Goal: Task Accomplishment & Management: Complete application form

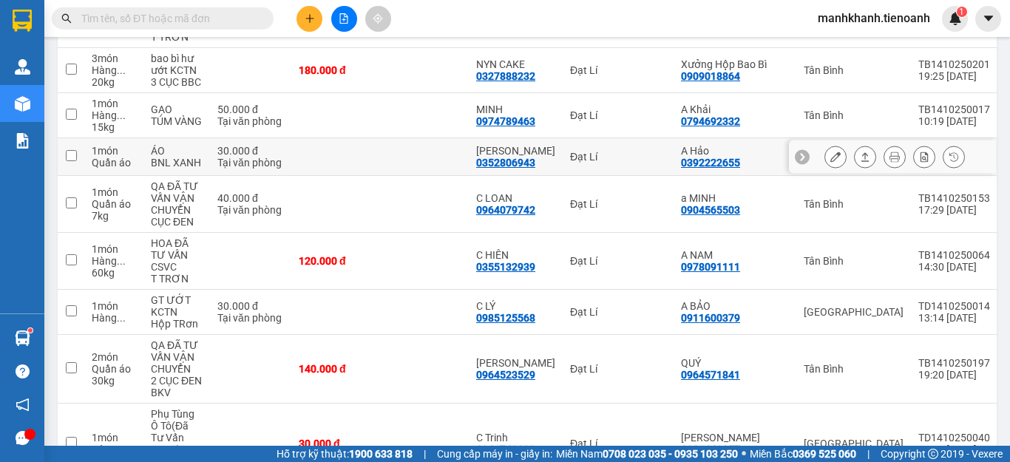
scroll to position [665, 0]
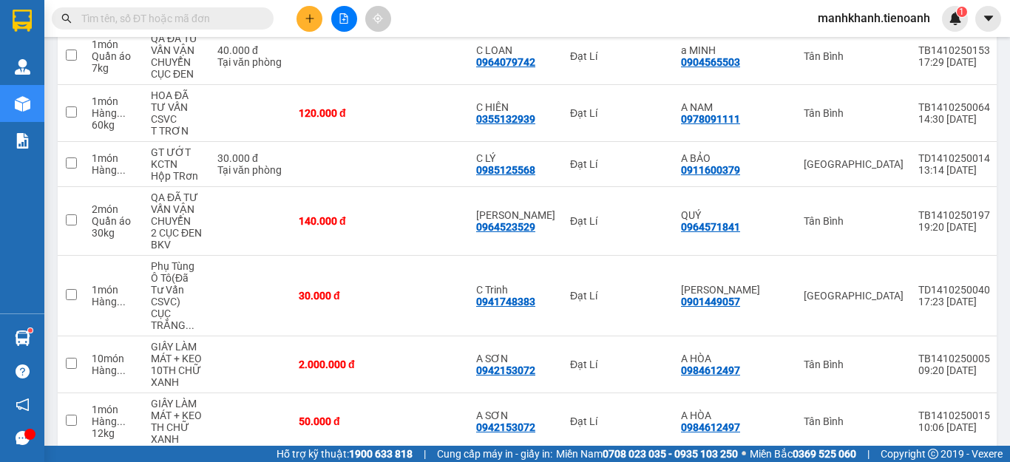
click at [105, 18] on input "text" at bounding box center [168, 18] width 174 height 16
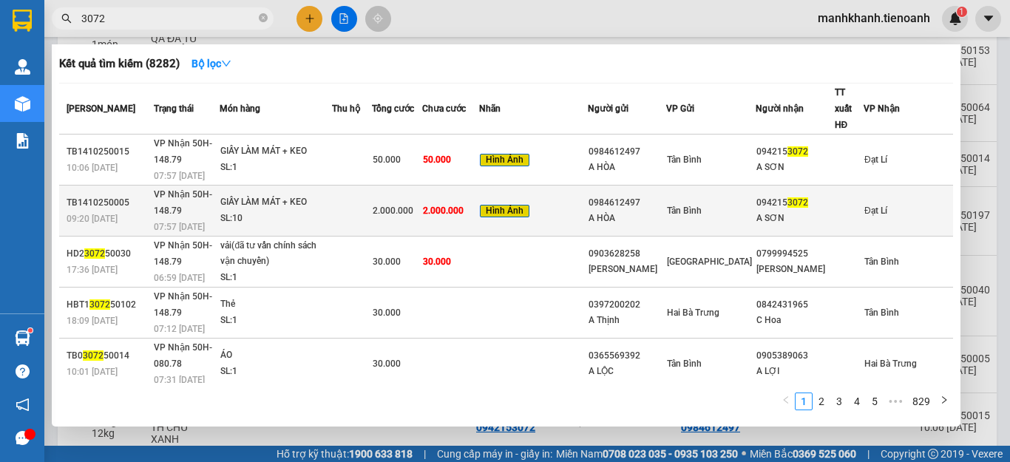
type input "3072"
click at [665, 211] on div "A HÒA" at bounding box center [626, 219] width 77 height 16
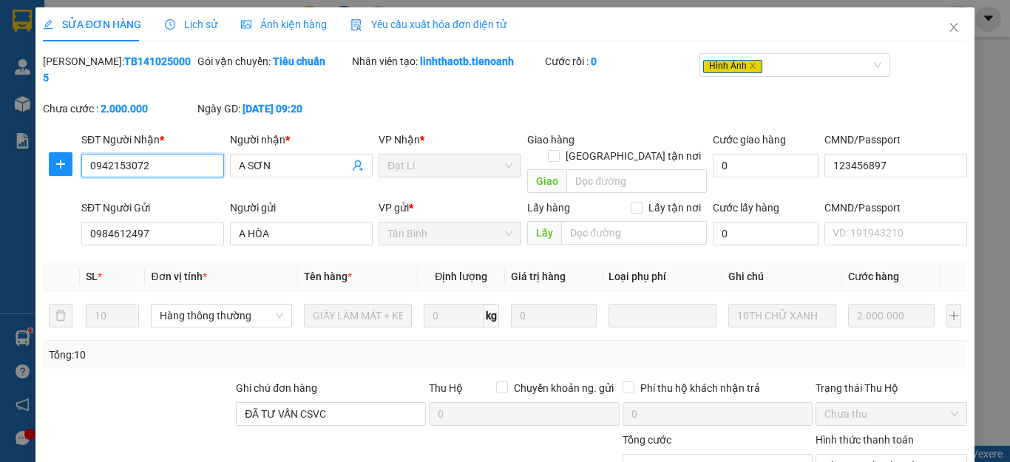
type input "0942153072"
type input "A SƠN"
type input "123456897"
type input "0984612497"
type input "A HÒA"
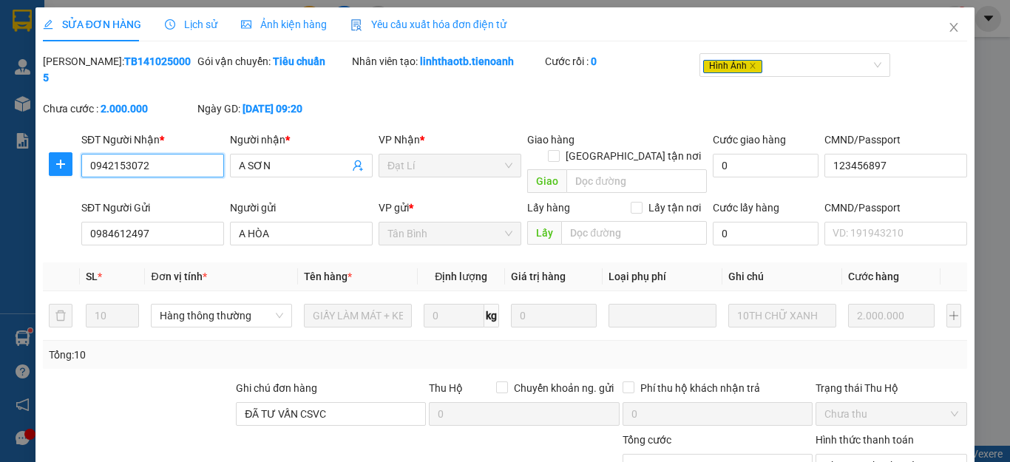
type input "ĐÃ TƯ VẤN CSVC"
type input "0"
type input "2.000.000"
click at [298, 24] on span "Ảnh kiện hàng" at bounding box center [284, 24] width 86 height 12
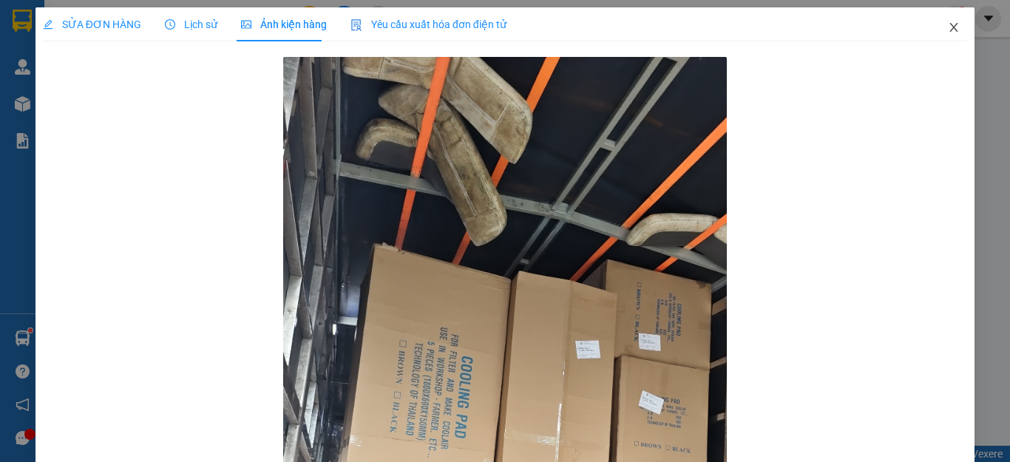
click at [948, 33] on icon "close" at bounding box center [954, 27] width 12 height 12
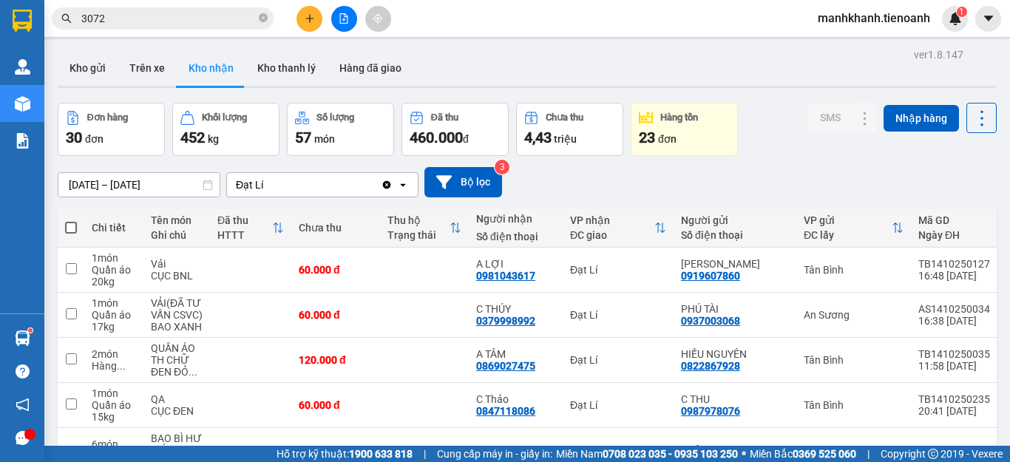
click at [214, 24] on input "3072" at bounding box center [168, 18] width 174 height 16
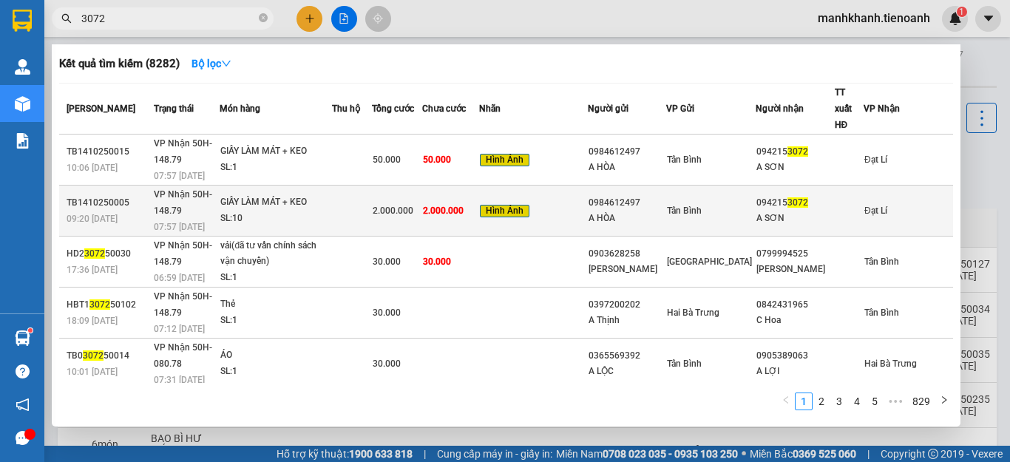
click at [463, 206] on span "2.000.000" at bounding box center [443, 211] width 41 height 10
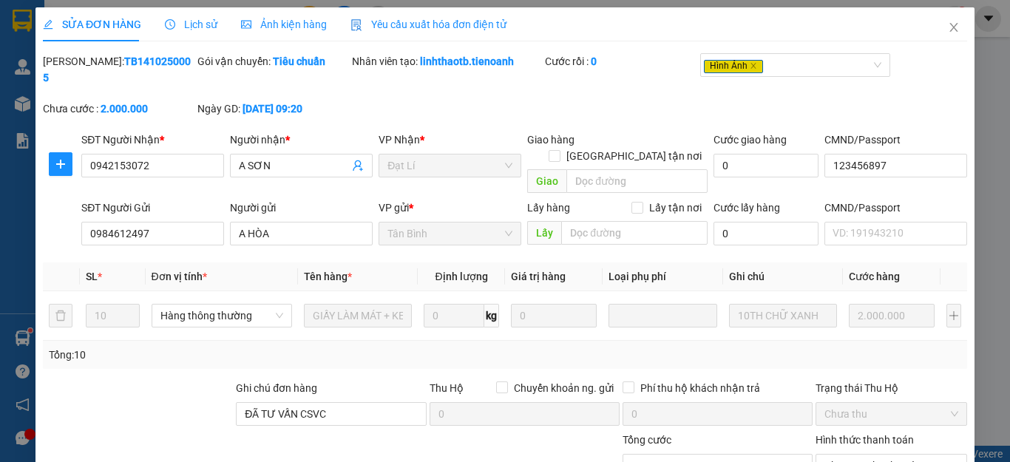
type input "0942153072"
type input "A SƠN"
type input "123456897"
type input "0984612497"
type input "A HÒA"
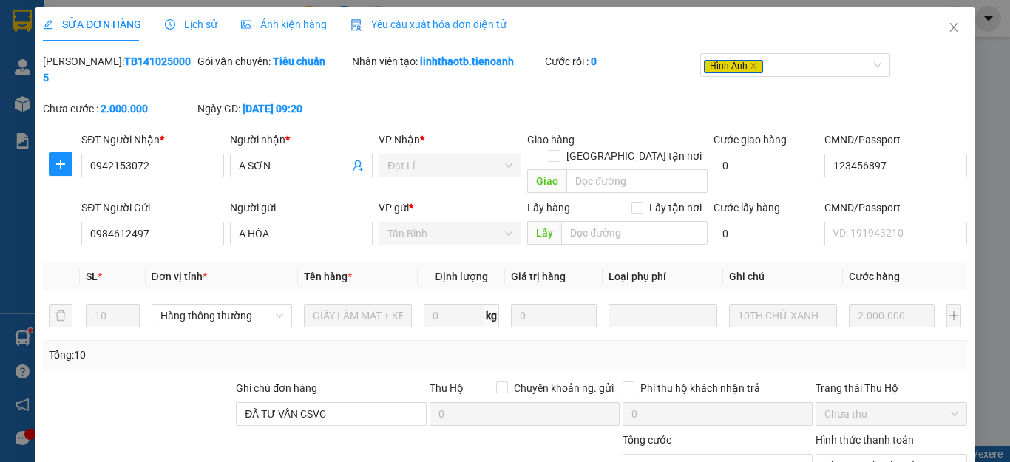
type input "ĐÃ TƯ VẤN CSVC"
type input "0"
type input "2.000.000"
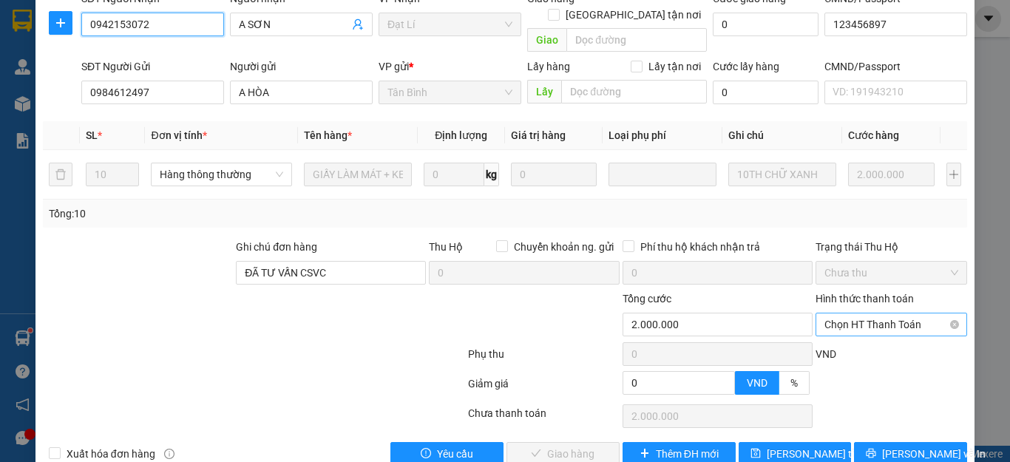
click at [867, 313] on span "Chọn HT Thanh Toán" at bounding box center [891, 324] width 134 height 22
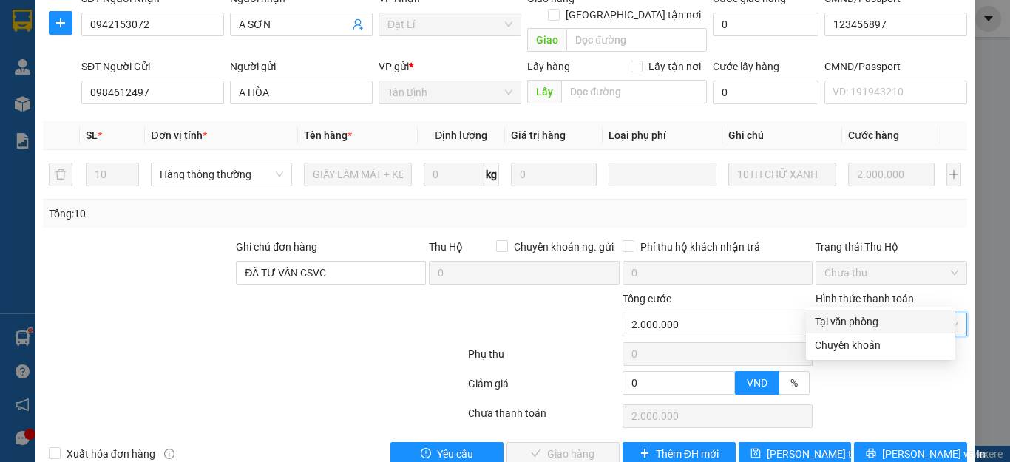
click at [864, 321] on div "Tại văn phòng" at bounding box center [881, 321] width 132 height 16
type input "0"
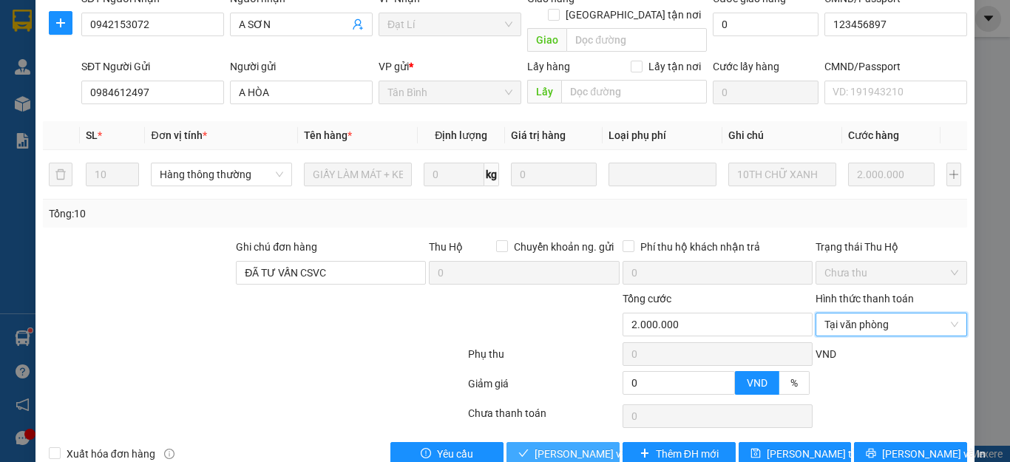
click at [582, 446] on span "Lưu và Giao hàng" at bounding box center [605, 454] width 142 height 16
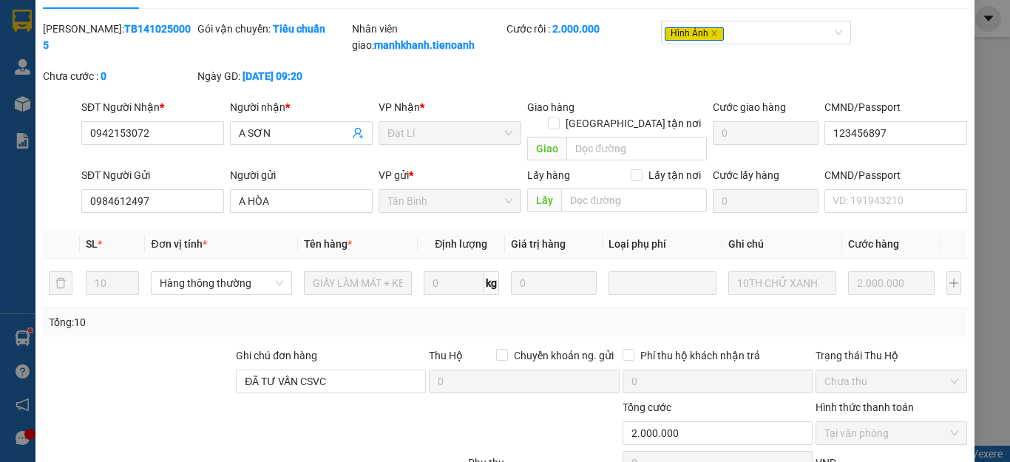
scroll to position [0, 0]
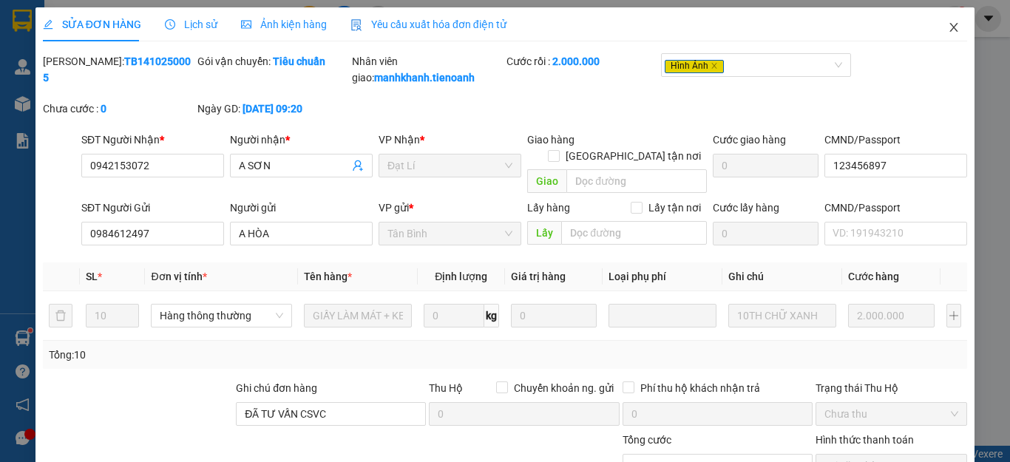
click at [948, 28] on icon "close" at bounding box center [954, 27] width 12 height 12
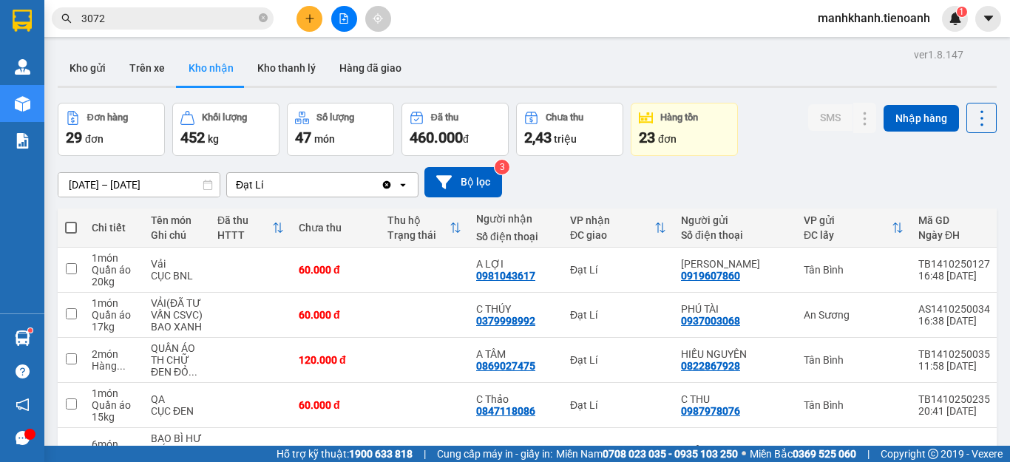
click at [139, 19] on input "3072" at bounding box center [168, 18] width 174 height 16
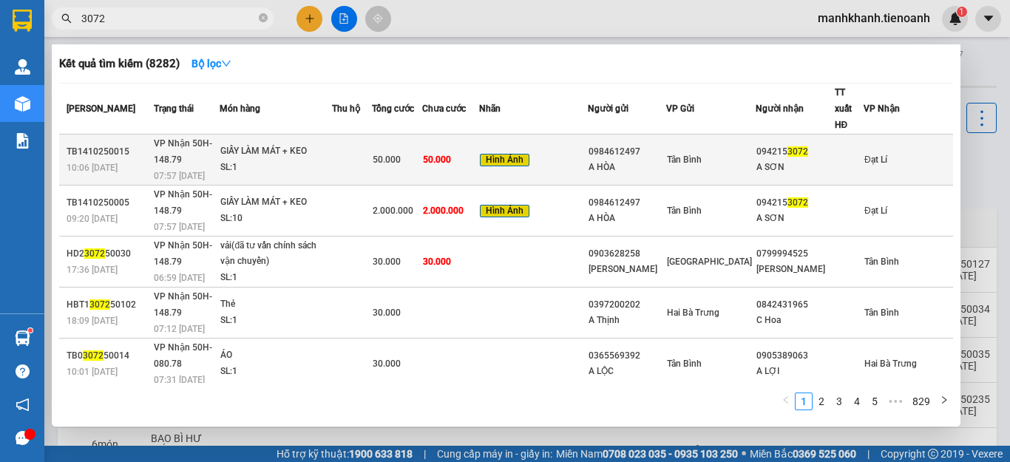
click at [421, 152] on div "50.000" at bounding box center [397, 160] width 49 height 16
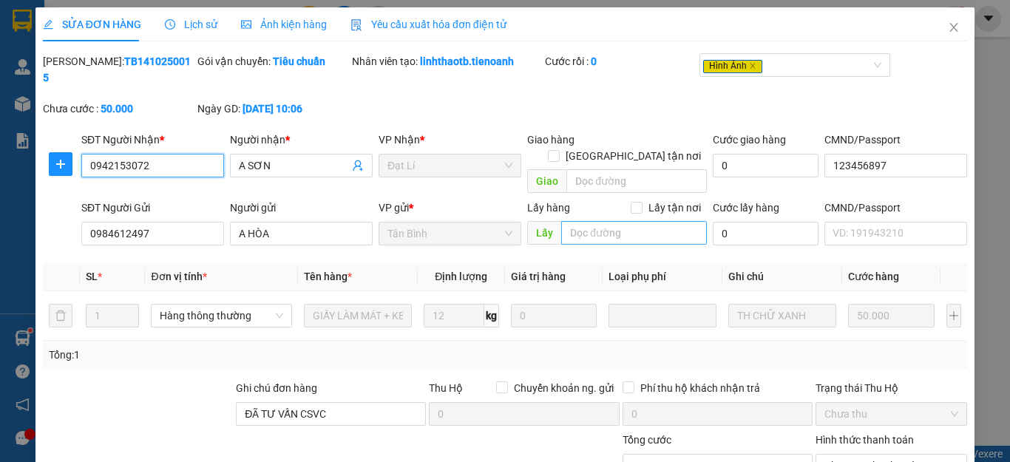
type input "0942153072"
type input "A SƠN"
type input "123456897"
type input "0984612497"
type input "A HÒA"
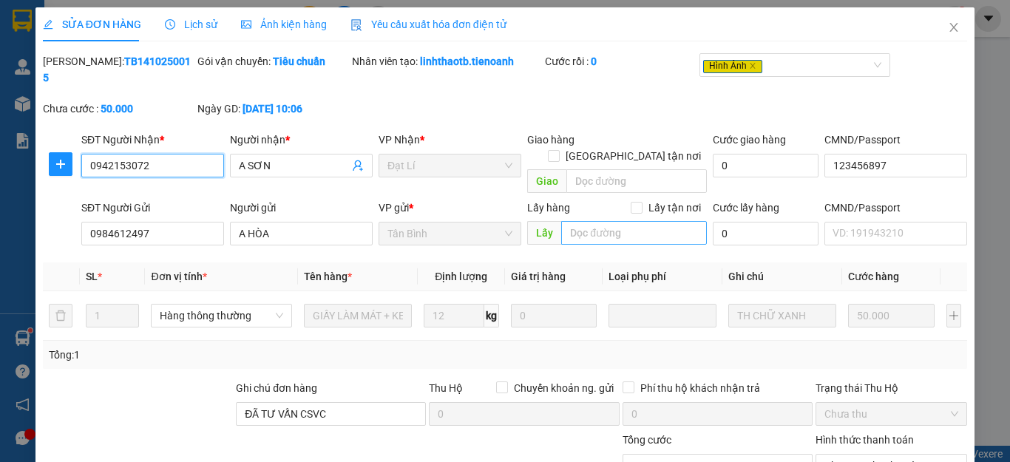
type input "ĐÃ TƯ VẤN CSVC"
type input "0"
type input "50.000"
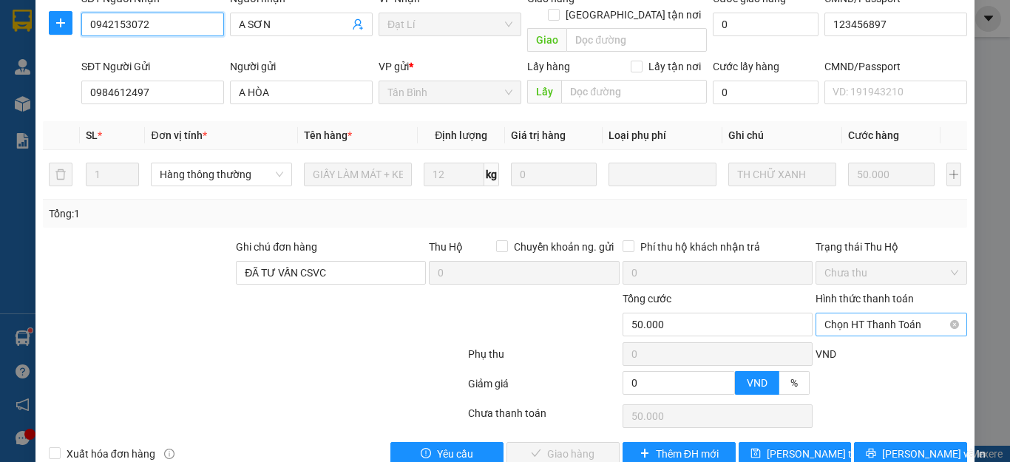
click at [854, 313] on span "Chọn HT Thanh Toán" at bounding box center [891, 324] width 134 height 22
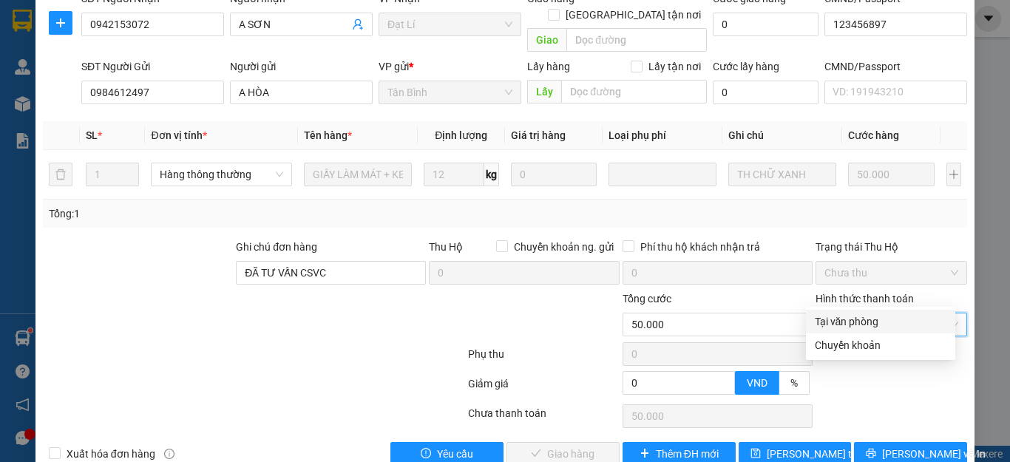
click at [849, 325] on div "Tại văn phòng" at bounding box center [881, 321] width 132 height 16
type input "0"
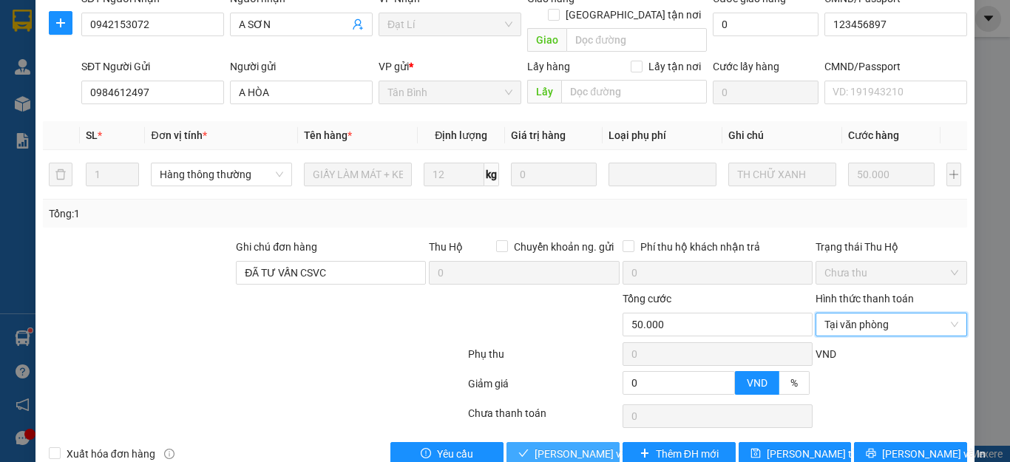
click at [576, 446] on span "Lưu và Giao hàng" at bounding box center [605, 454] width 142 height 16
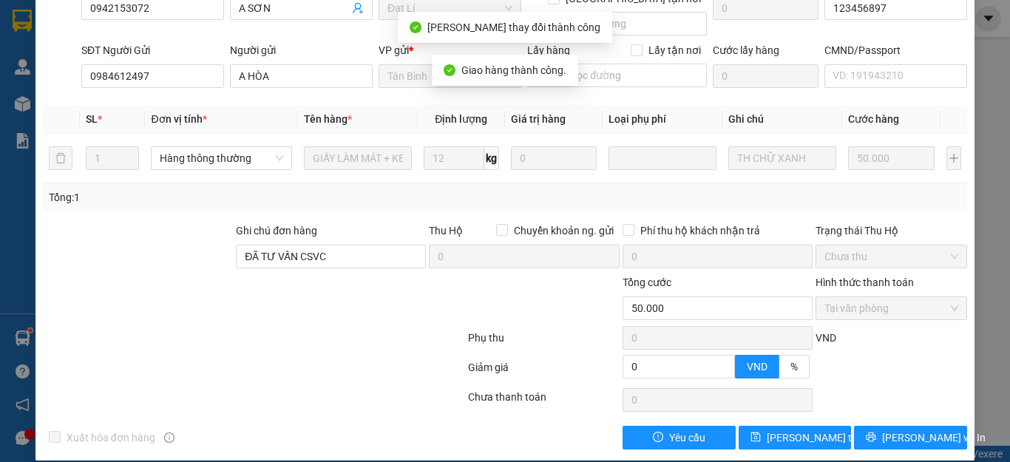
scroll to position [0, 0]
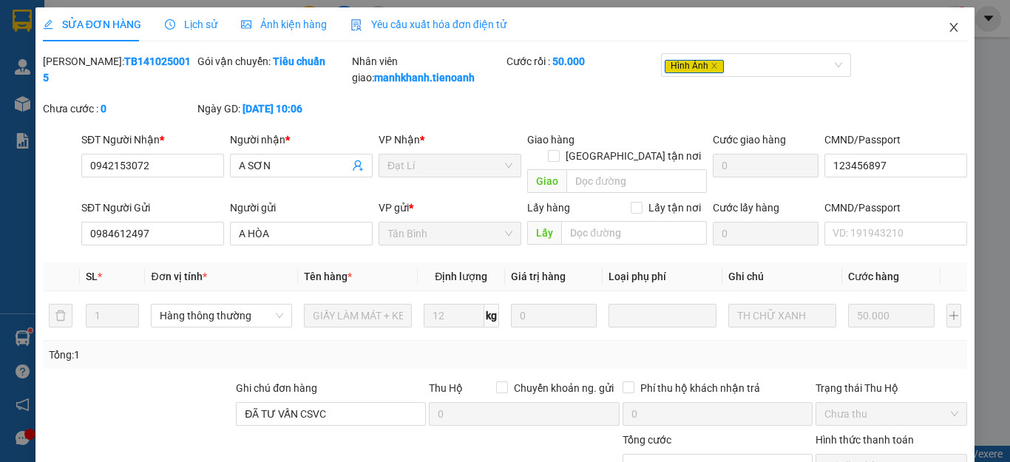
click at [948, 27] on icon "close" at bounding box center [954, 27] width 12 height 12
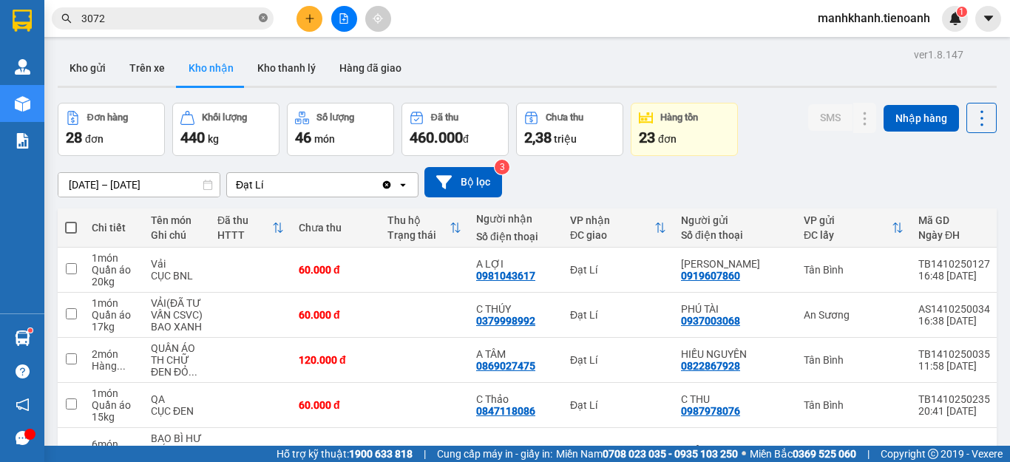
click at [262, 20] on icon "close-circle" at bounding box center [263, 17] width 9 height 9
click at [214, 21] on input "text" at bounding box center [168, 18] width 174 height 16
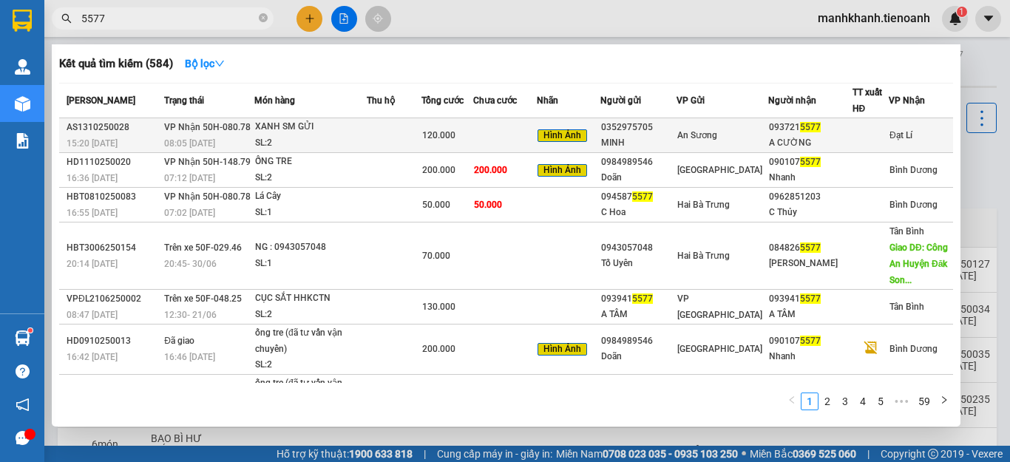
type input "5577"
click at [409, 135] on td at bounding box center [394, 135] width 55 height 35
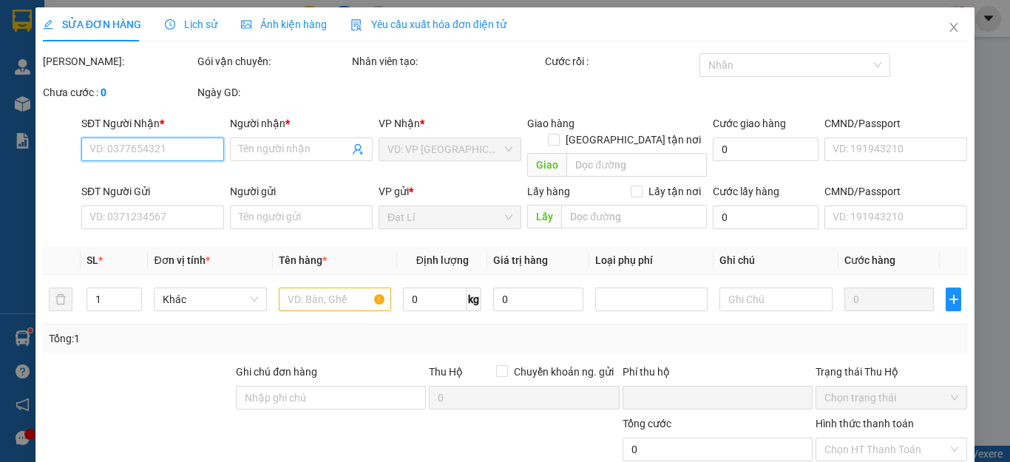
type input "0937215577"
type input "A CƯỜNG"
type input "0352975705"
type input "MINH"
type input "0"
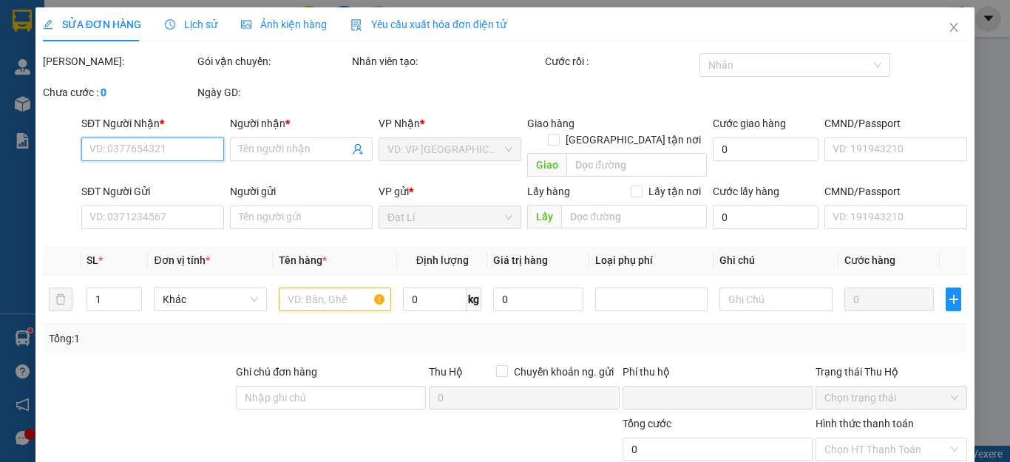
type input "120.000"
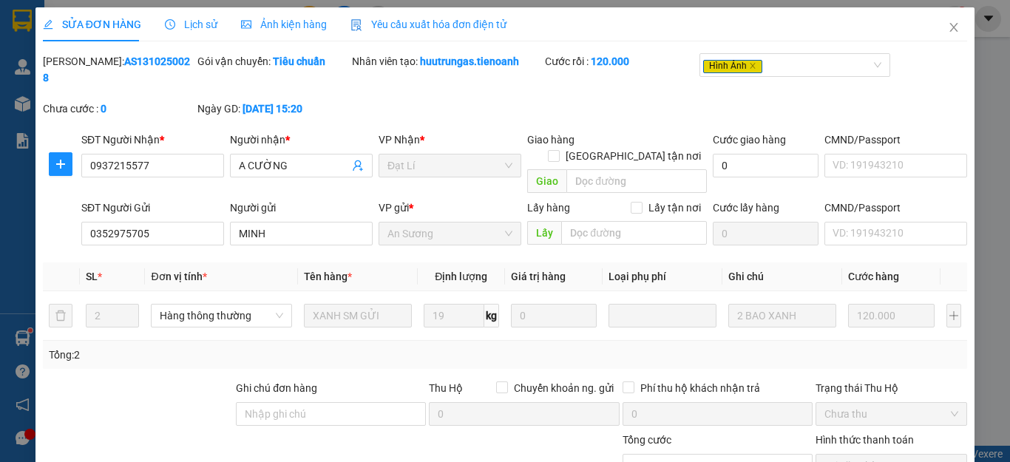
click at [276, 26] on span "Ảnh kiện hàng" at bounding box center [284, 24] width 86 height 12
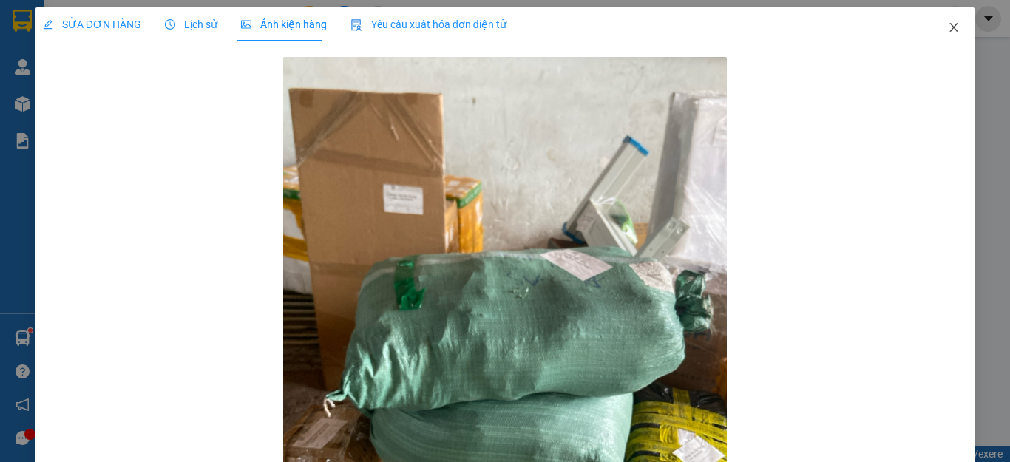
click at [948, 28] on icon "close" at bounding box center [954, 27] width 12 height 12
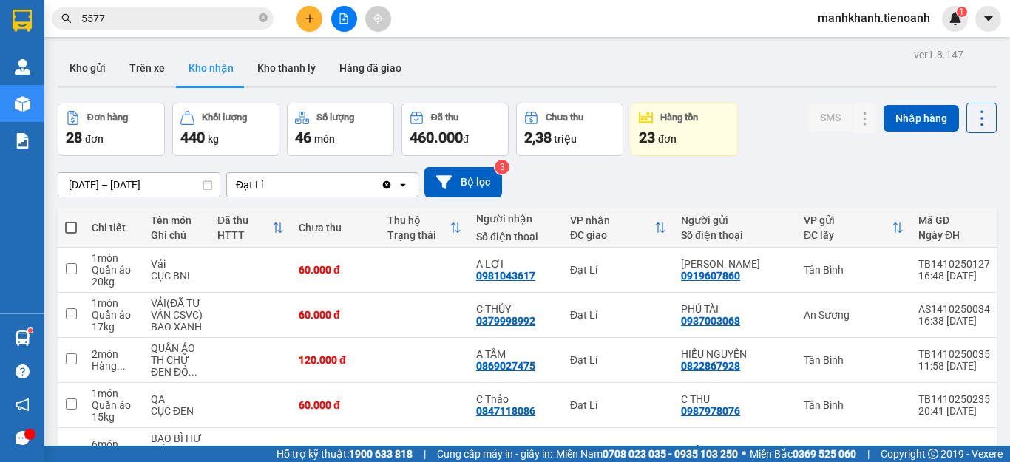
click at [192, 15] on input "5577" at bounding box center [168, 18] width 174 height 16
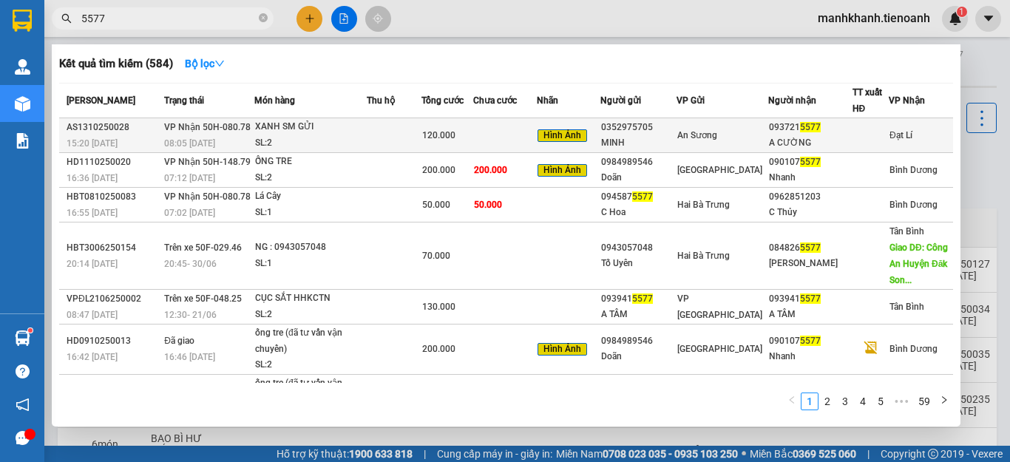
click at [486, 138] on td at bounding box center [505, 135] width 64 height 35
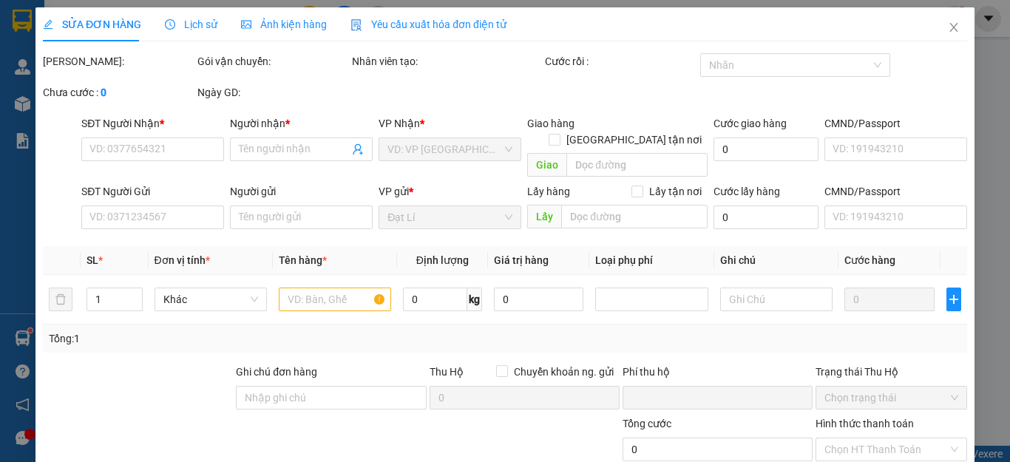
type input "0937215577"
type input "A CƯỜNG"
type input "0352975705"
type input "MINH"
type input "0"
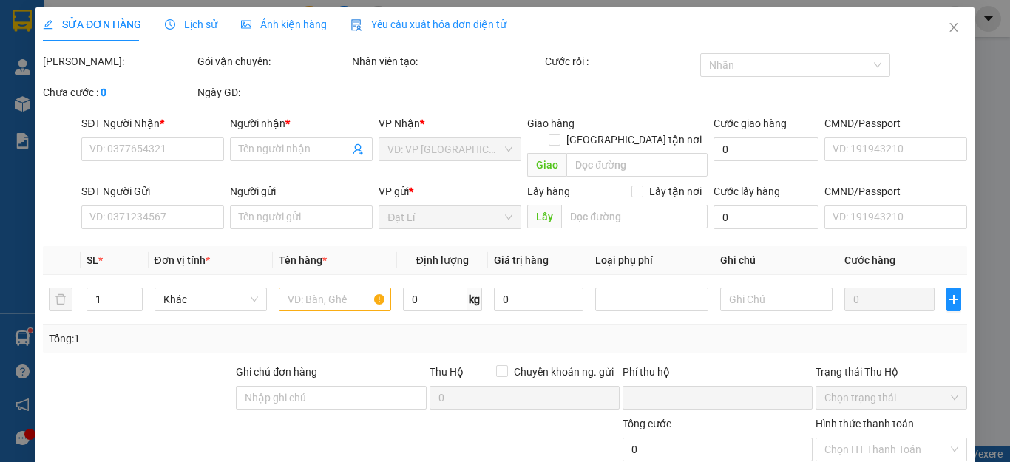
type input "120.000"
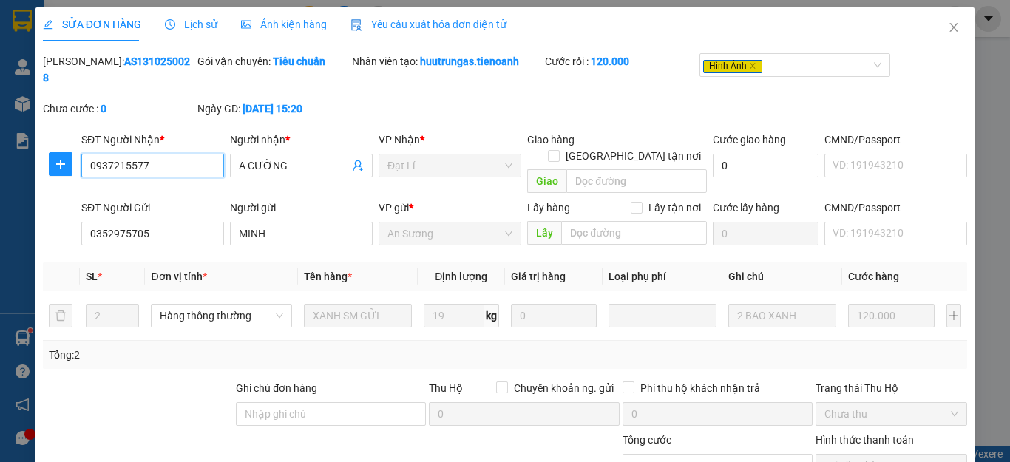
scroll to position [141, 0]
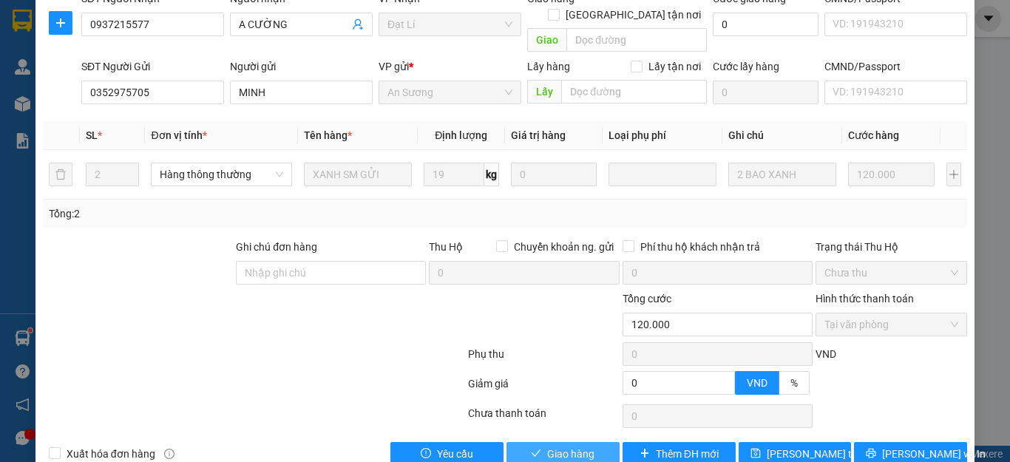
click at [566, 446] on span "Giao hàng" at bounding box center [570, 454] width 47 height 16
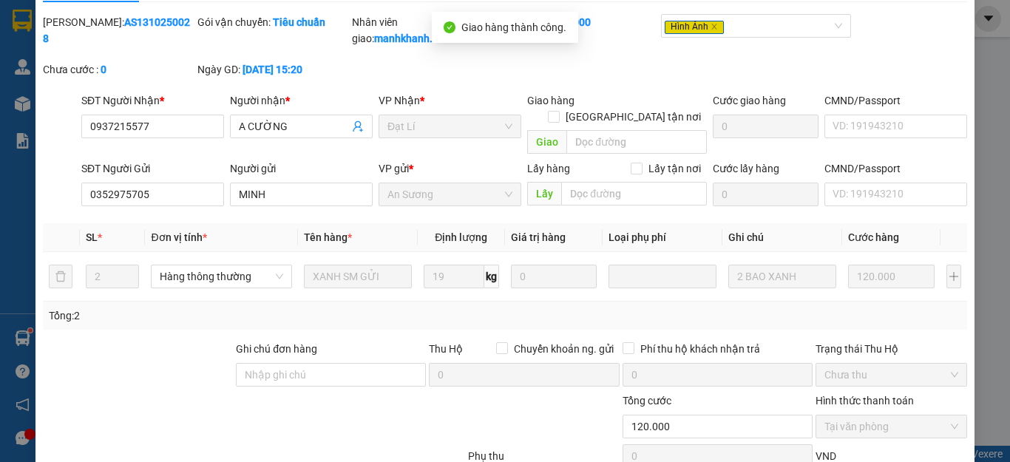
scroll to position [0, 0]
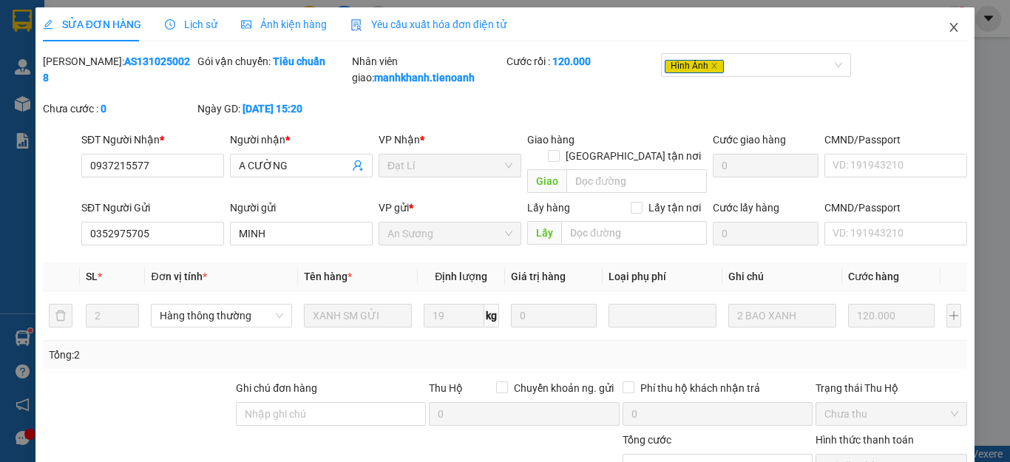
click at [950, 30] on icon "close" at bounding box center [954, 27] width 8 height 9
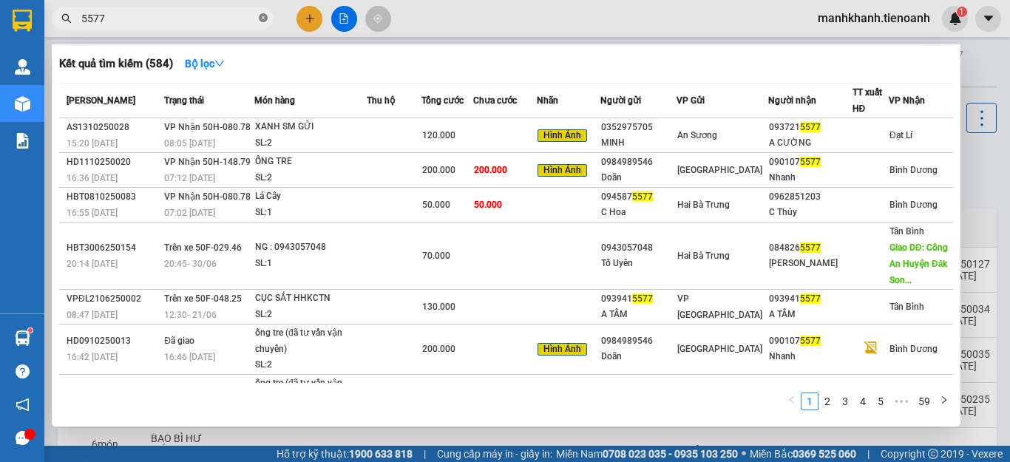
click at [260, 20] on icon "close-circle" at bounding box center [263, 17] width 9 height 9
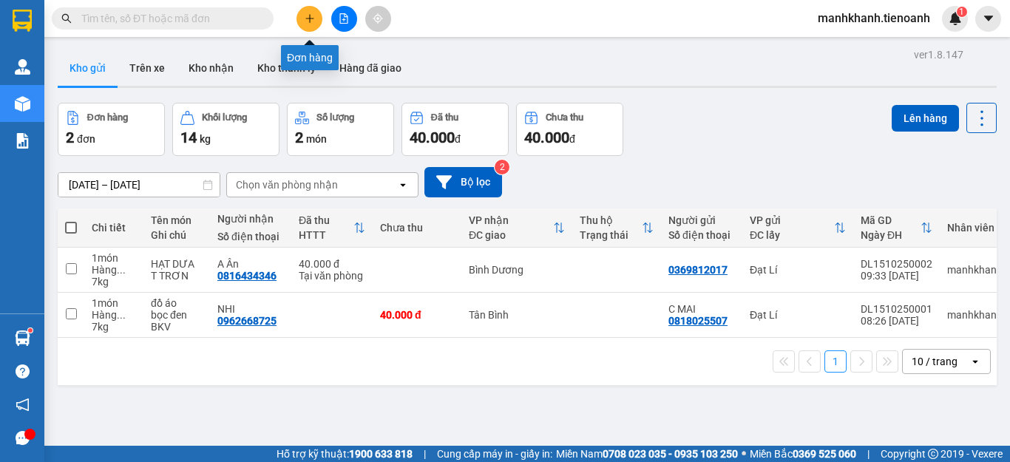
click at [312, 24] on button at bounding box center [309, 19] width 26 height 26
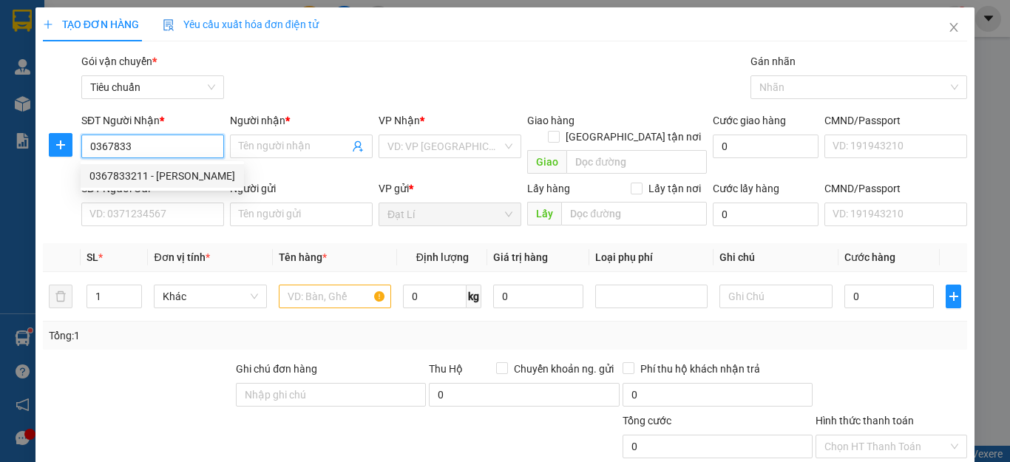
click at [141, 175] on div "0367833211 - [PERSON_NAME]" at bounding box center [162, 176] width 146 height 16
type input "0367833211"
type input "[PERSON_NAME]"
type input "40.000"
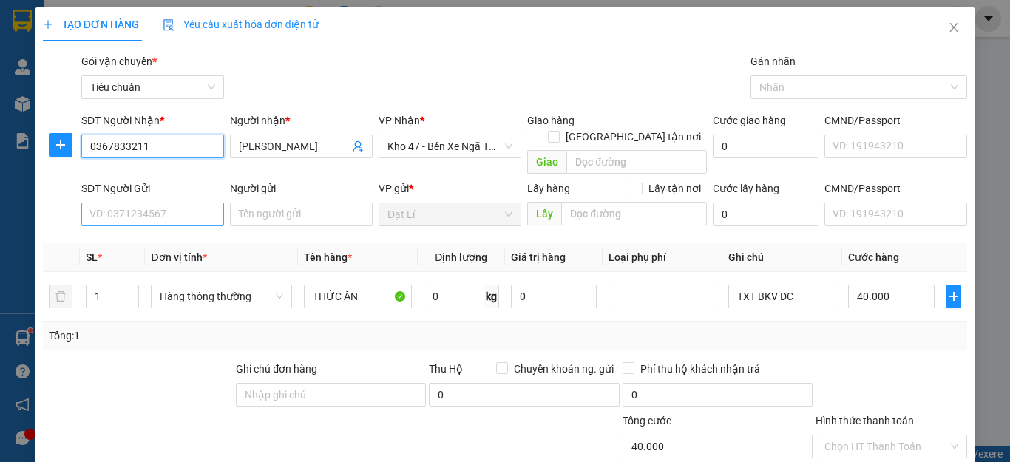
type input "0367833211"
click at [111, 205] on input "SĐT Người Gửi" at bounding box center [152, 215] width 143 height 24
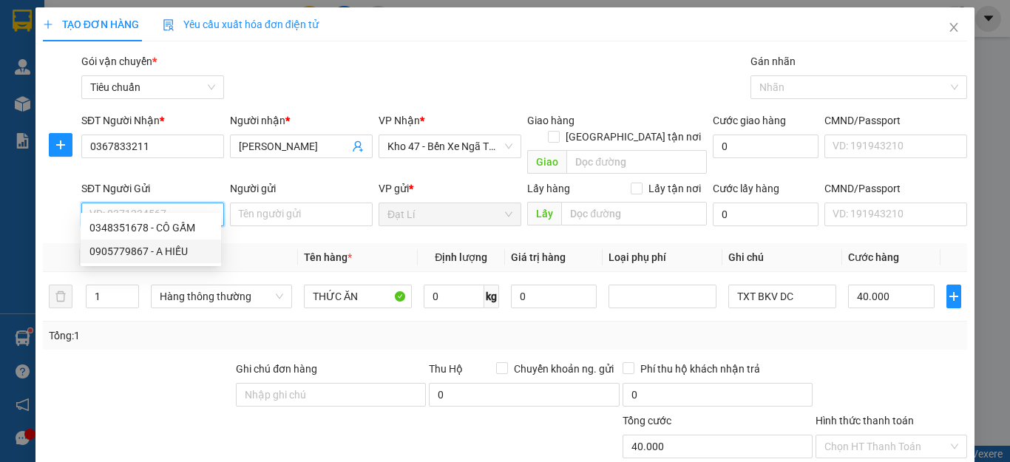
click at [118, 251] on div "0905779867 - A HIẾU" at bounding box center [150, 251] width 123 height 16
type input "0905779867"
type input "A HIẾU"
type input "30.000"
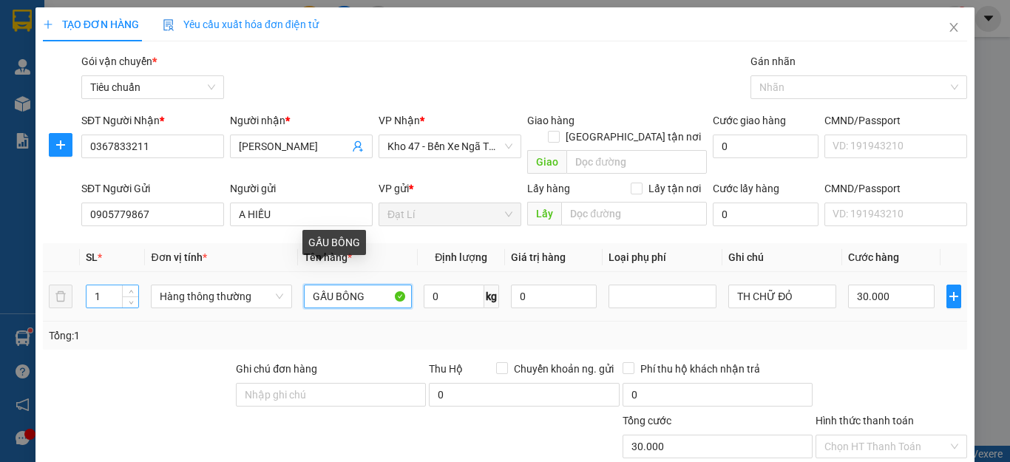
click at [53, 291] on tr "1 Hàng thông thường GẤU BÔNG 0 kg 0 TH CHỮ ĐỎ 30.000" at bounding box center [505, 297] width 924 height 50
type input "D"
type input "ĐỒ CÁ NHÂN"
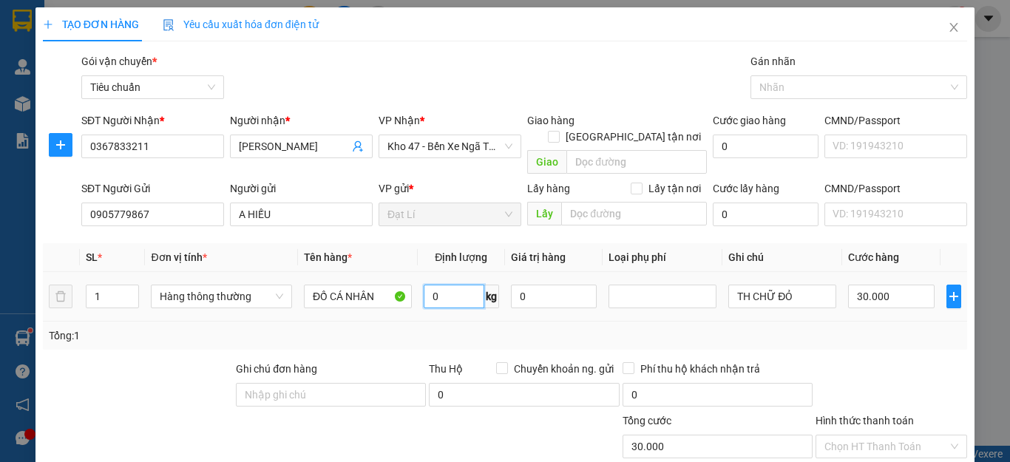
click at [449, 286] on input "0" at bounding box center [454, 297] width 61 height 24
type input "4"
click at [500, 327] on div "Tổng: 1" at bounding box center [505, 335] width 912 height 16
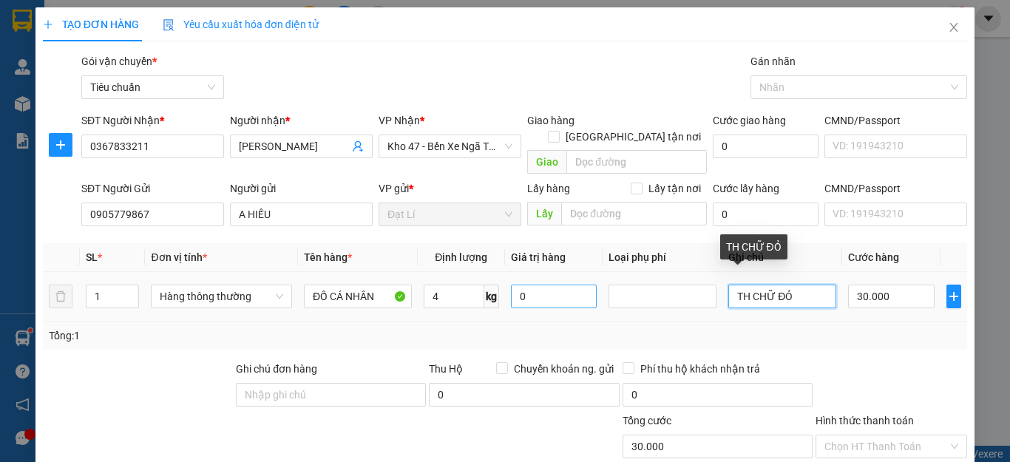
drag, startPoint x: 796, startPoint y: 279, endPoint x: 508, endPoint y: 279, distance: 288.3
click at [508, 279] on tr "1 Hàng thông thường ĐỒ CÁ NHÂN 4 kg 0 TH CHỮ ĐỎ 30.000" at bounding box center [505, 297] width 924 height 50
type input "T BỌC MÚT BKDV"
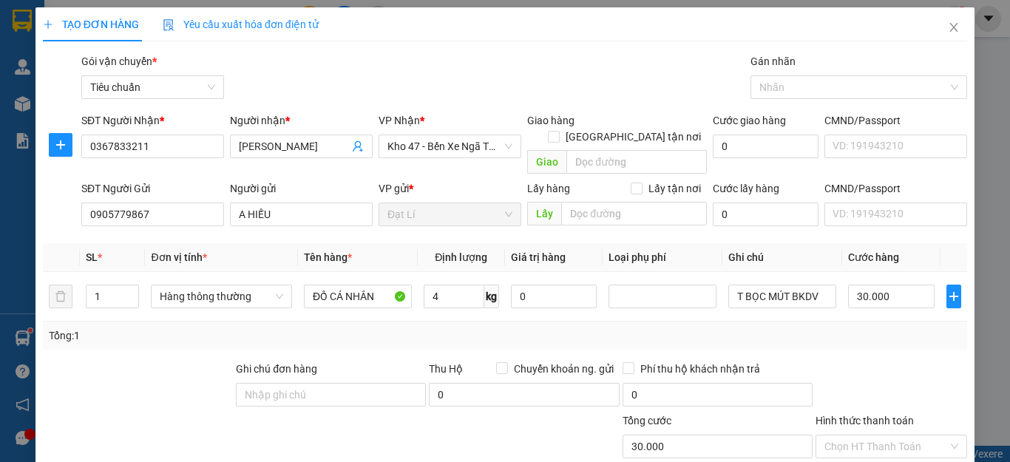
click at [789, 327] on div "Tổng: 1" at bounding box center [505, 335] width 912 height 16
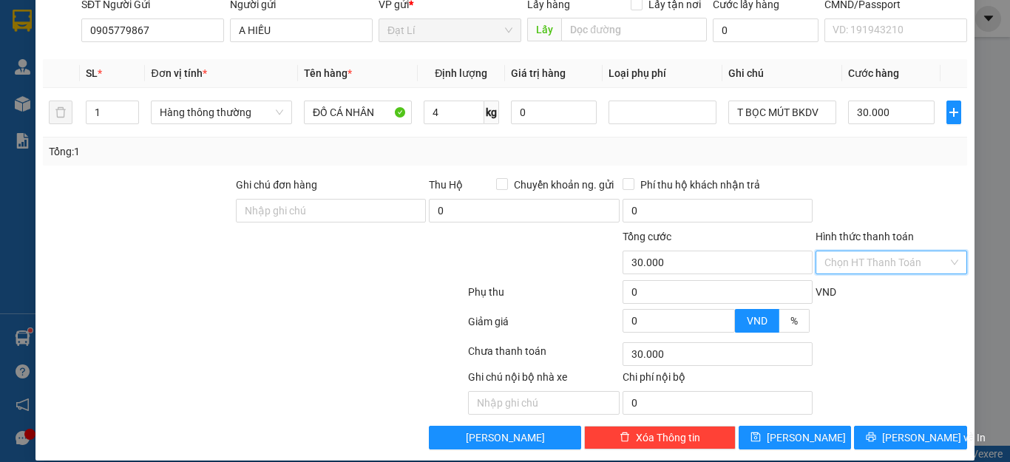
click at [863, 251] on input "Hình thức thanh toán" at bounding box center [885, 262] width 123 height 22
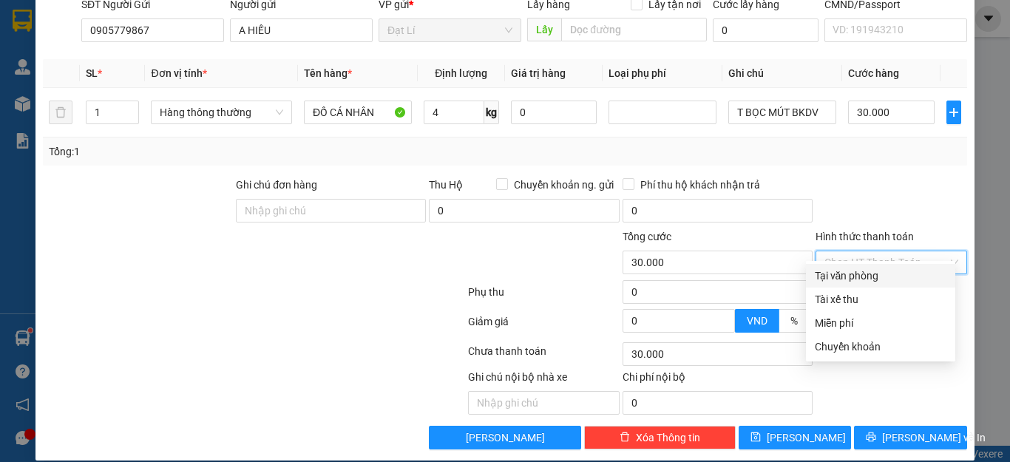
click at [860, 285] on div "Tại văn phòng" at bounding box center [880, 276] width 149 height 24
type input "0"
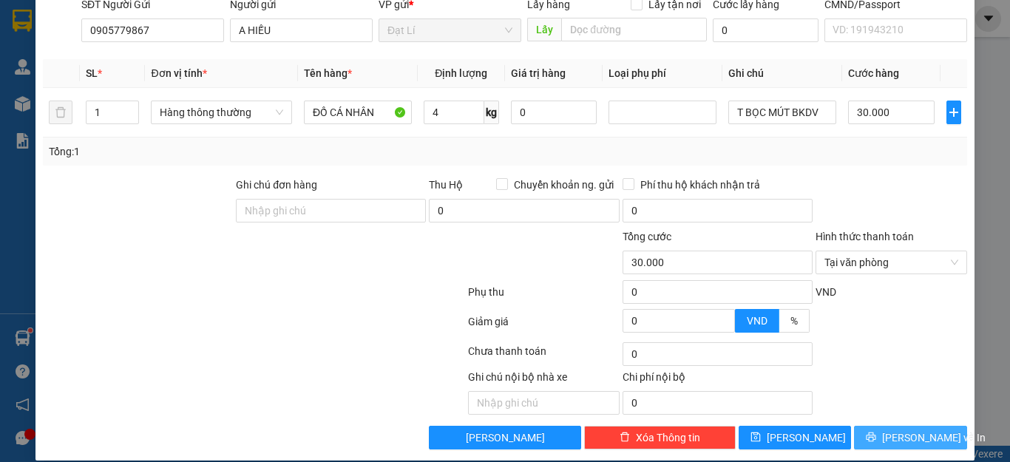
click at [897, 429] on span "[PERSON_NAME] và In" at bounding box center [933, 437] width 103 height 16
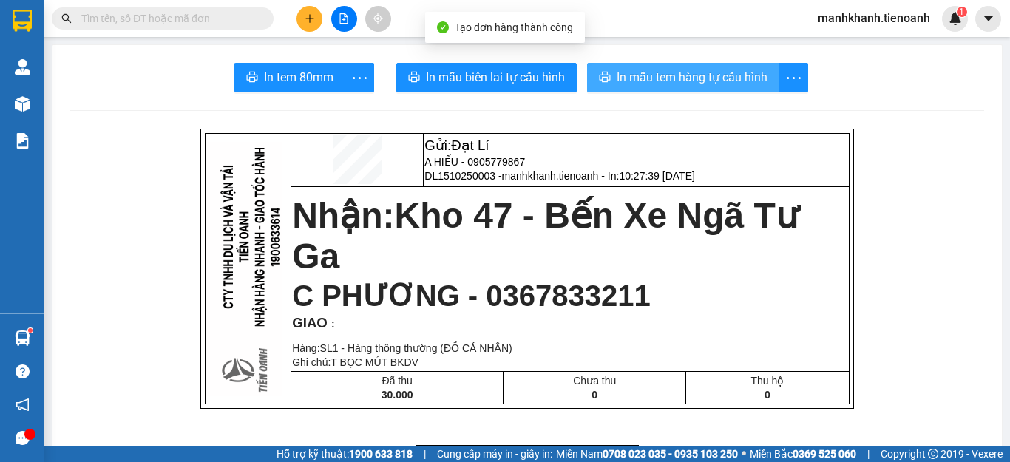
click at [647, 73] on span "In mẫu tem hàng tự cấu hình" at bounding box center [692, 77] width 151 height 18
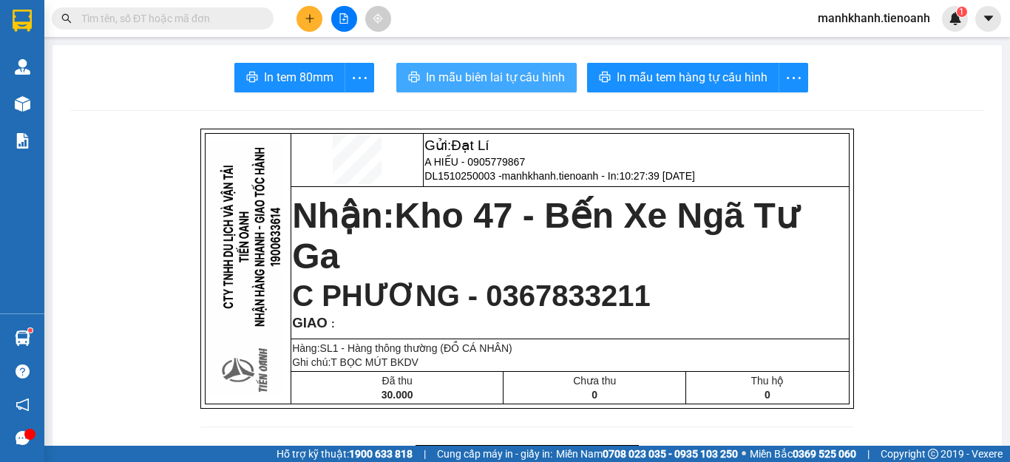
click at [504, 86] on span "In mẫu biên lai tự cấu hình" at bounding box center [495, 77] width 139 height 18
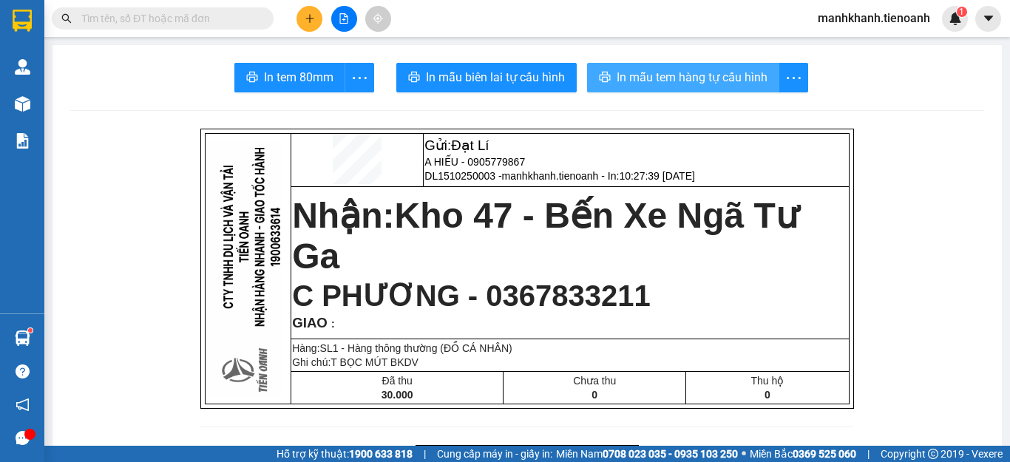
click at [686, 80] on span "In mẫu tem hàng tự cấu hình" at bounding box center [692, 77] width 151 height 18
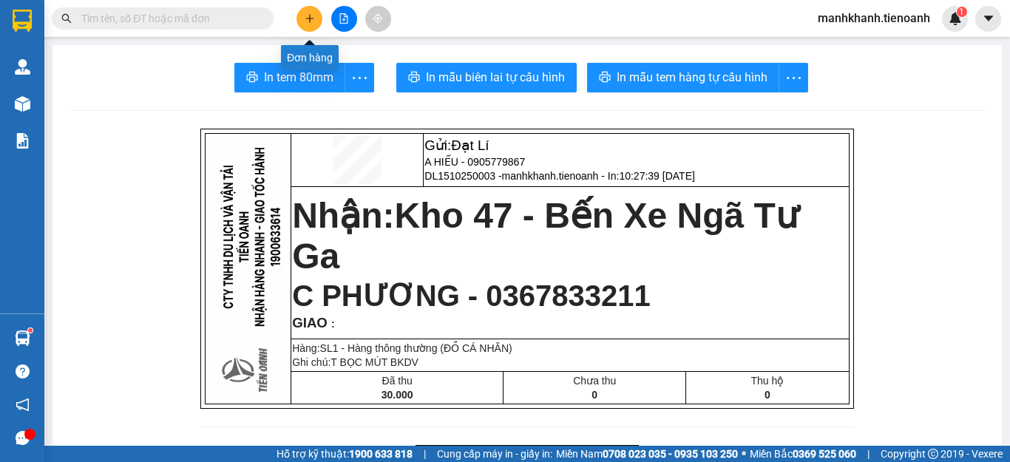
click at [301, 22] on button at bounding box center [309, 19] width 26 height 26
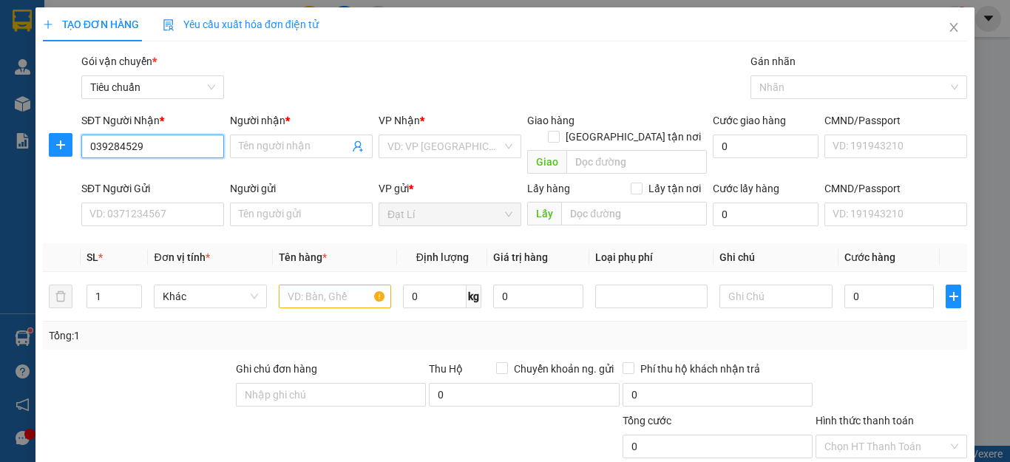
type input "0392845292"
click at [125, 178] on div "0392845292 - A Danh" at bounding box center [150, 176] width 123 height 16
type input "A Danh"
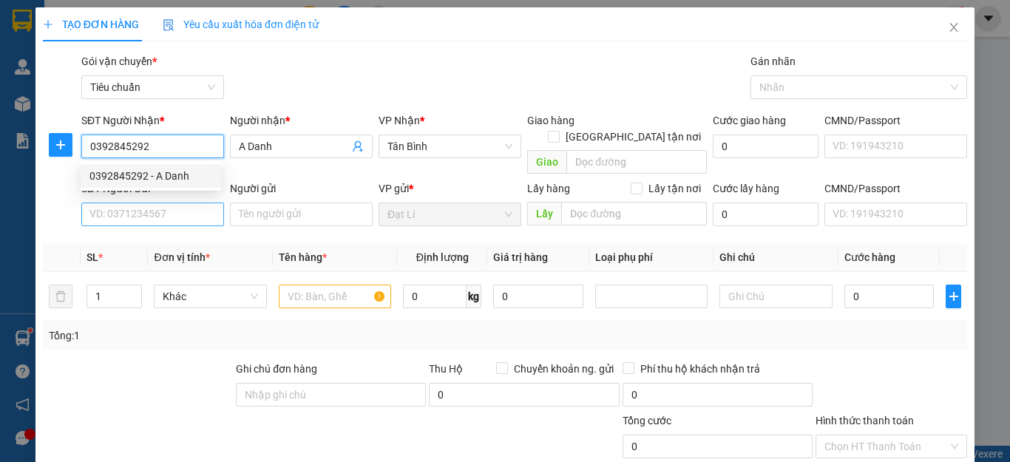
type input "50.000"
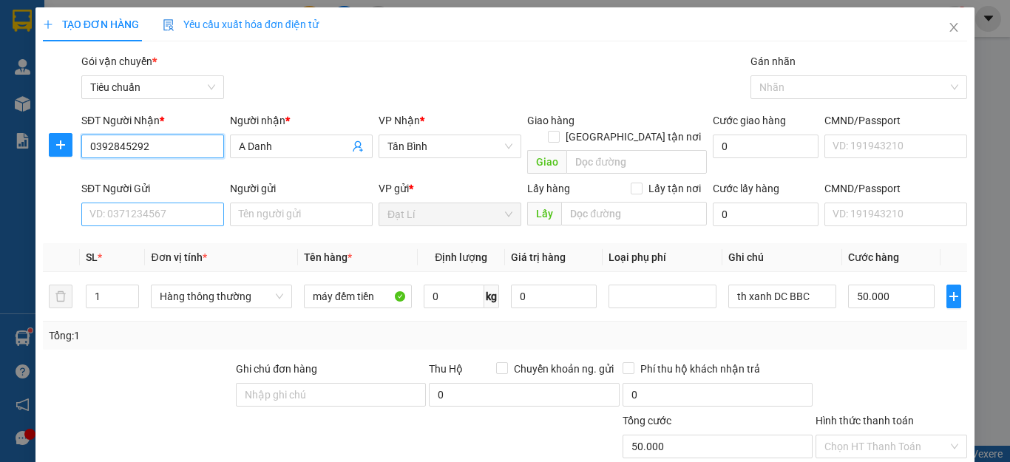
type input "0392845292"
click at [117, 203] on input "SĐT Người Gửi" at bounding box center [152, 215] width 143 height 24
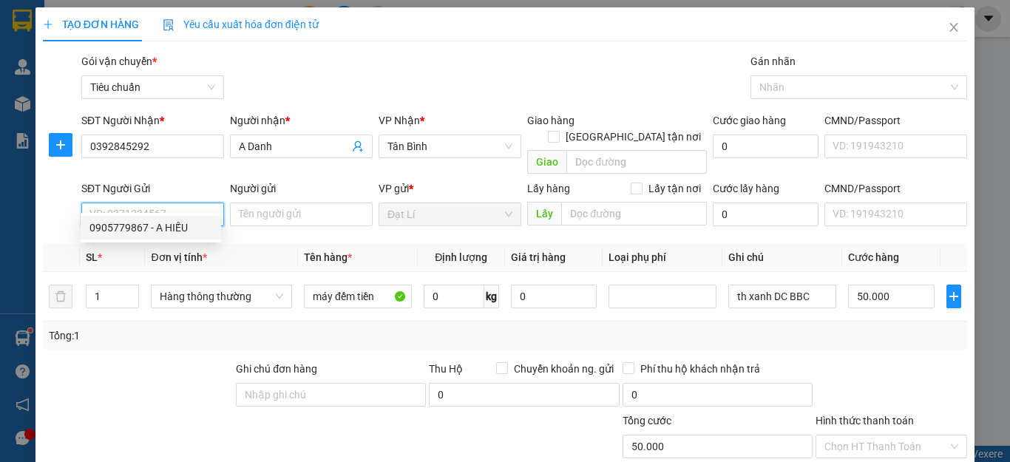
click at [119, 222] on div "0905779867 - A HIẾU" at bounding box center [150, 228] width 123 height 16
type input "0905779867"
type input "A HIẾU"
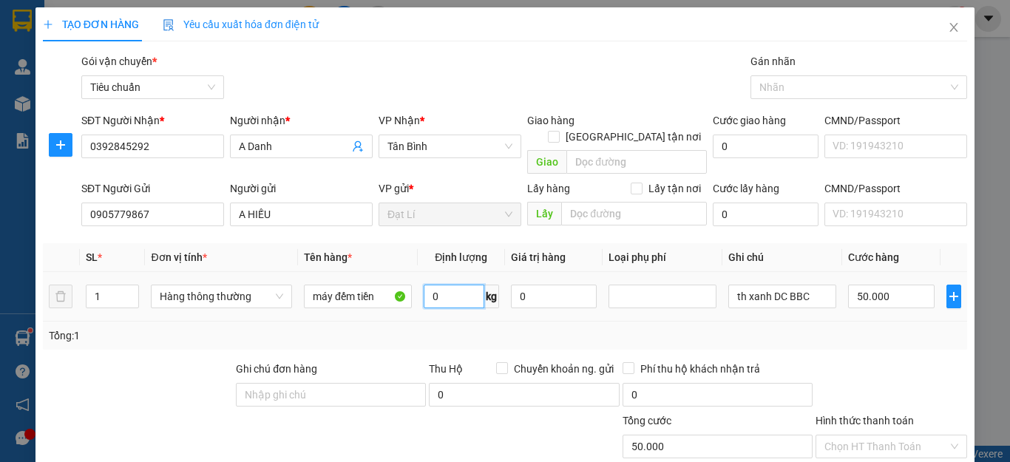
click at [461, 285] on input "0" at bounding box center [454, 297] width 61 height 24
type input "18"
click at [493, 327] on div "Tổng: 1" at bounding box center [505, 335] width 912 height 16
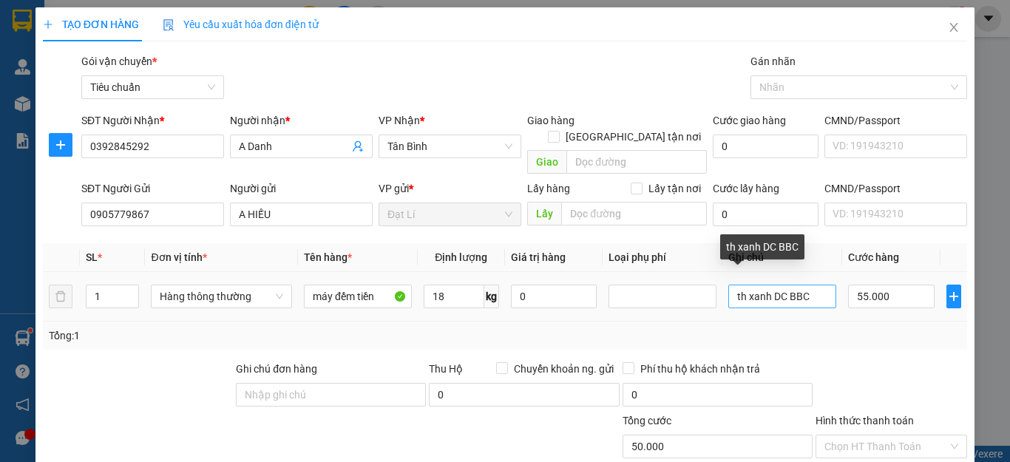
type input "55.000"
drag, startPoint x: 814, startPoint y: 282, endPoint x: 632, endPoint y: 290, distance: 182.0
click at [632, 290] on tr "1 Hàng thông thường máy đếm tiền 18 kg 0 th xanh DC BBC 55.000" at bounding box center [505, 297] width 924 height 50
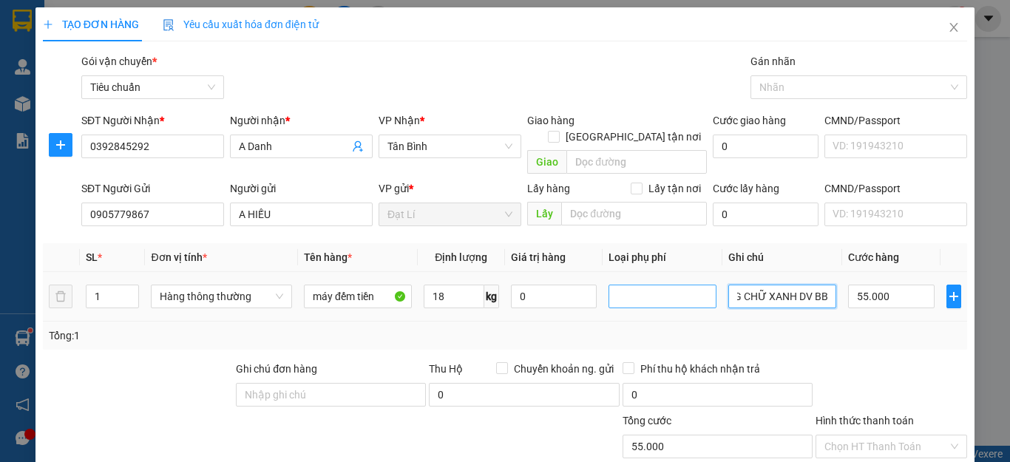
scroll to position [0, 45]
type input "T TRẮNG CHỮ XANH DV BBC"
click at [899, 327] on div "Tổng: 1" at bounding box center [505, 335] width 912 height 16
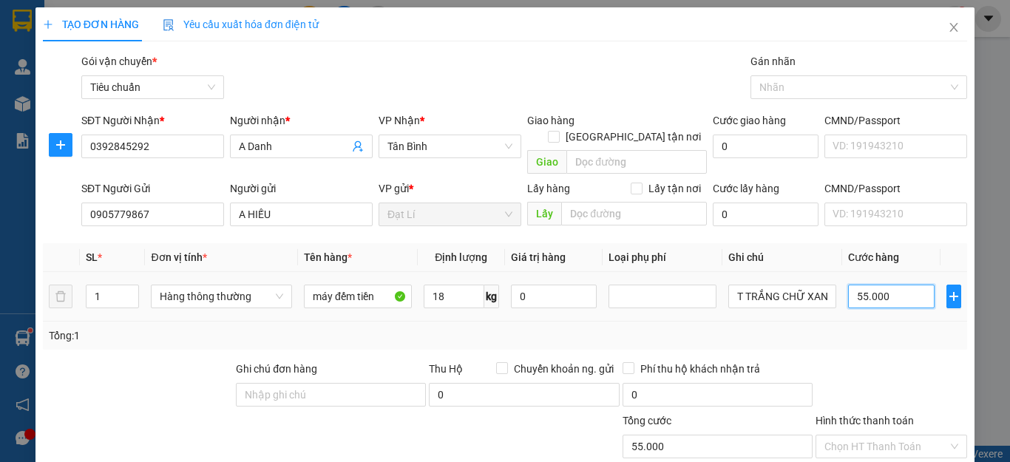
click at [896, 288] on input "55.000" at bounding box center [891, 297] width 86 height 24
type input "6"
type input "60"
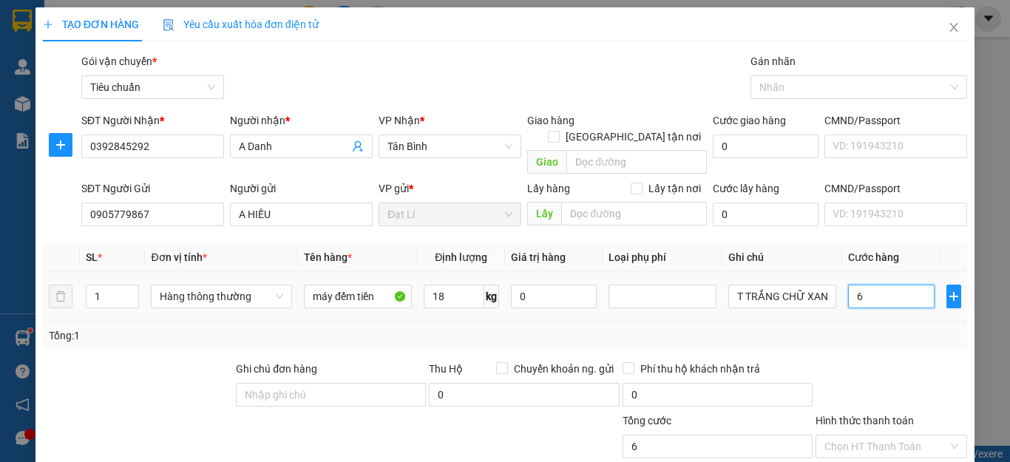
type input "60"
type input "60.000"
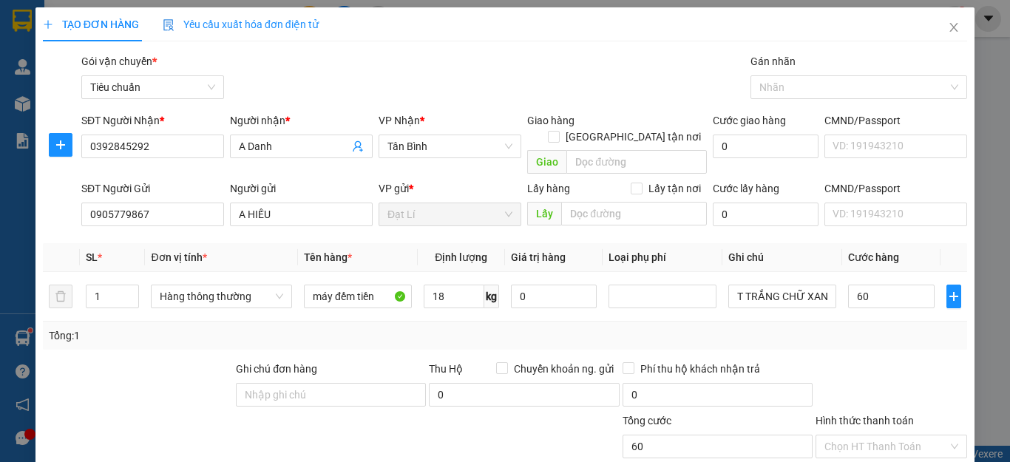
type input "60.000"
click at [900, 327] on div "Tổng: 1" at bounding box center [505, 335] width 912 height 16
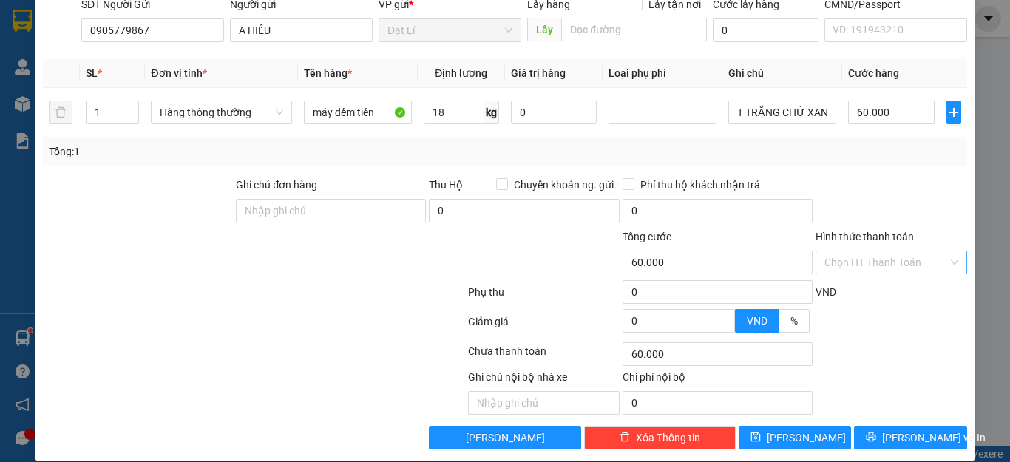
click at [870, 251] on input "Hình thức thanh toán" at bounding box center [885, 262] width 123 height 22
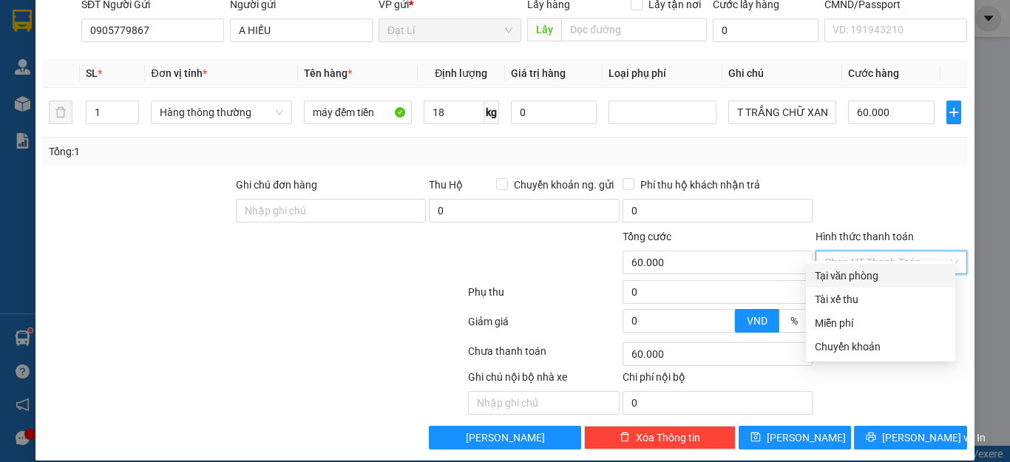
click at [874, 271] on div "Tại văn phòng" at bounding box center [881, 276] width 132 height 16
type input "0"
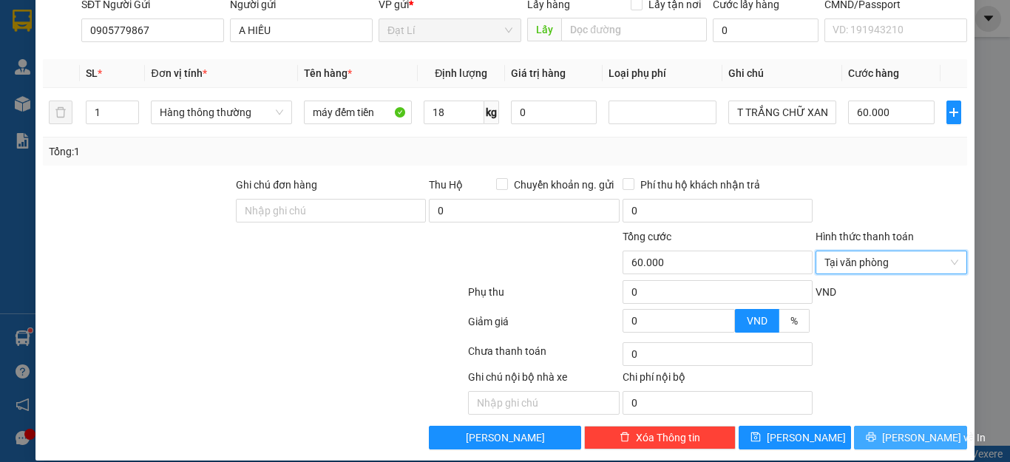
click at [892, 429] on span "[PERSON_NAME] và In" at bounding box center [933, 437] width 103 height 16
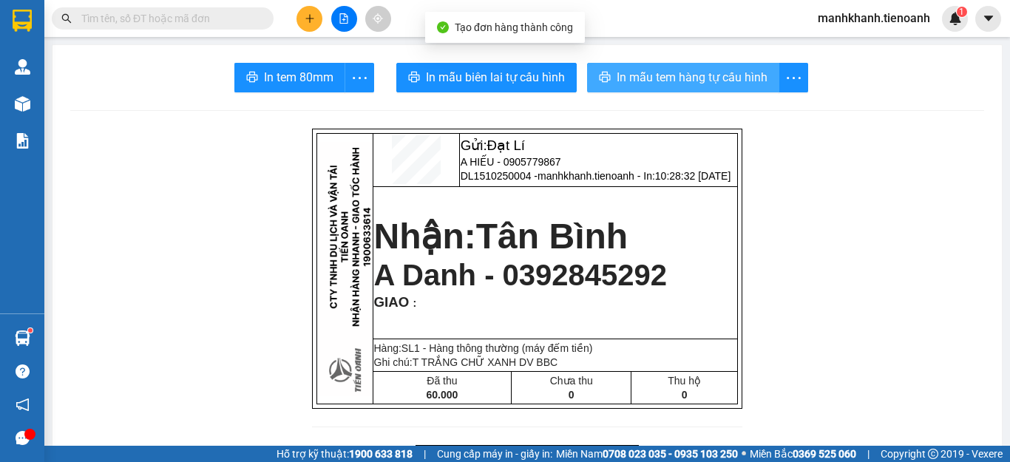
click at [656, 84] on span "In mẫu tem hàng tự cấu hình" at bounding box center [692, 77] width 151 height 18
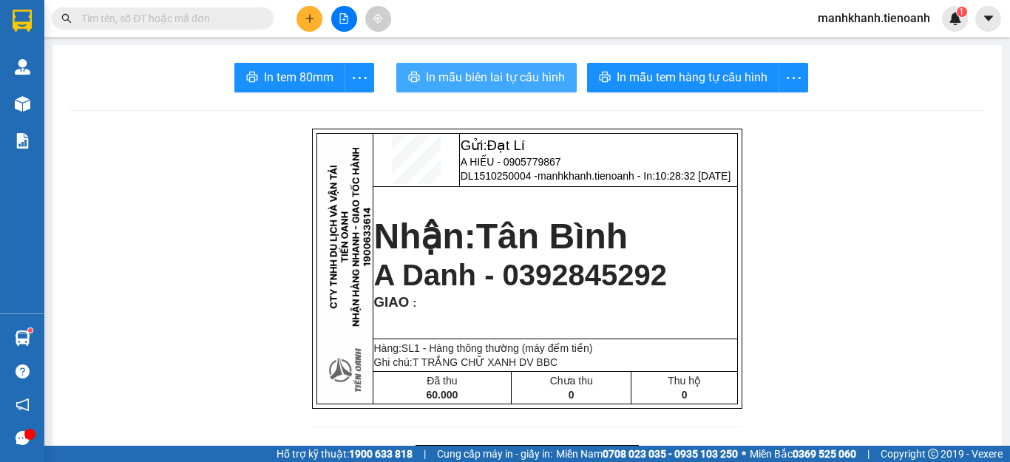
click at [492, 87] on button "In mẫu biên lai tự cấu hình" at bounding box center [486, 78] width 180 height 30
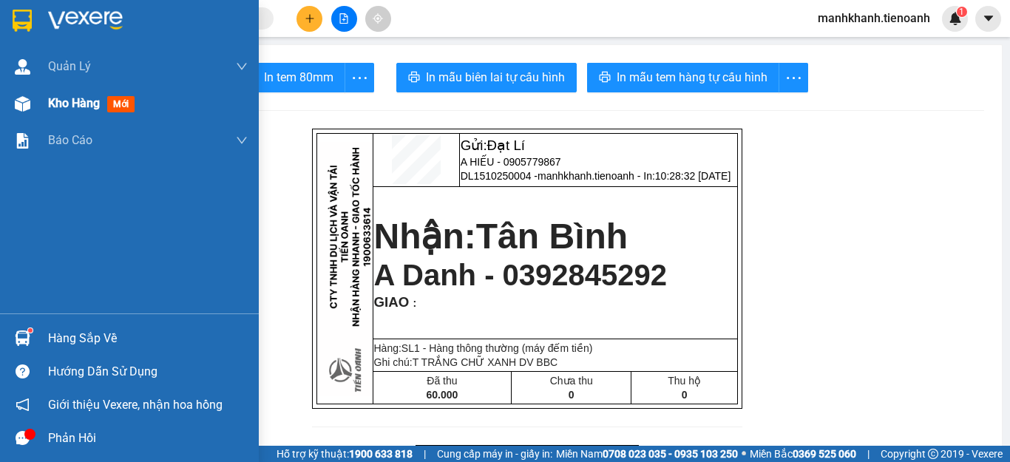
click at [57, 104] on span "Kho hàng" at bounding box center [74, 103] width 52 height 14
